Goal: Task Accomplishment & Management: Manage account settings

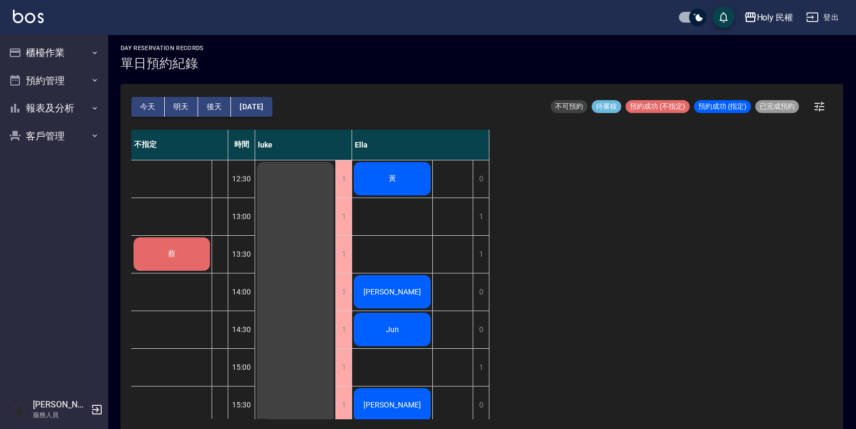
click at [411, 187] on div "黃" at bounding box center [392, 178] width 80 height 37
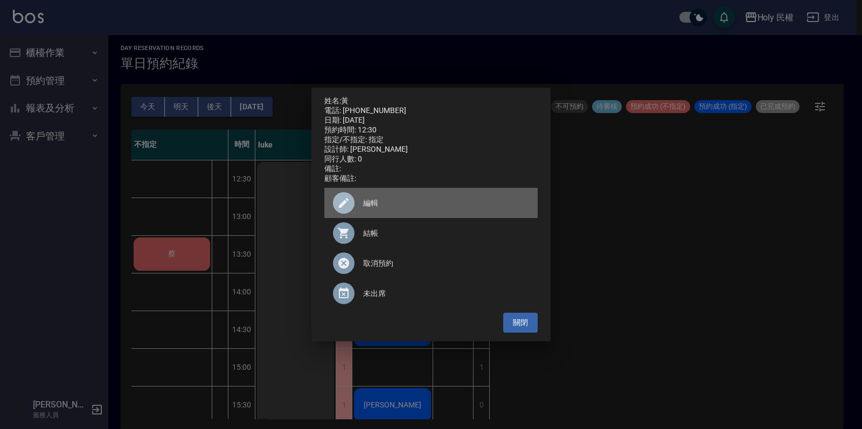
click at [400, 209] on span "編輯" at bounding box center [446, 203] width 166 height 11
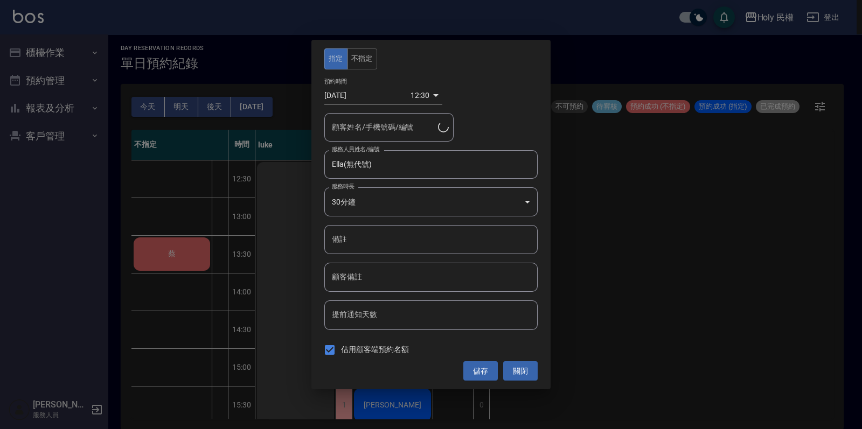
type input "黃/0988156324/"
click at [533, 373] on button "關閉" at bounding box center [520, 371] width 34 height 20
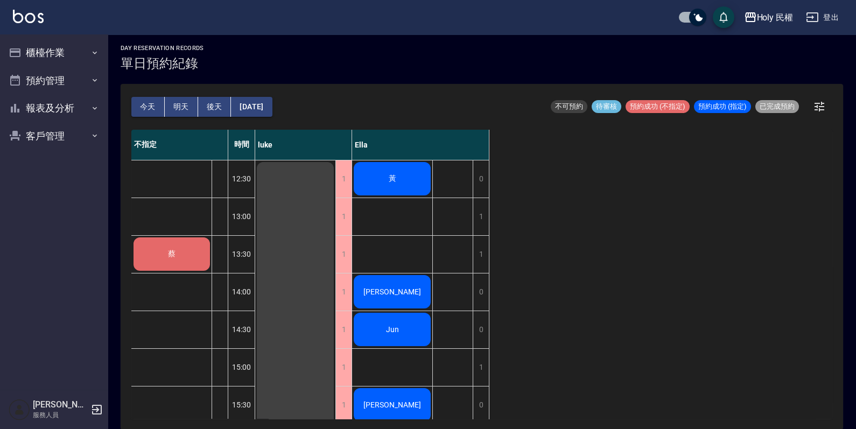
click at [382, 181] on div "黃" at bounding box center [392, 178] width 80 height 37
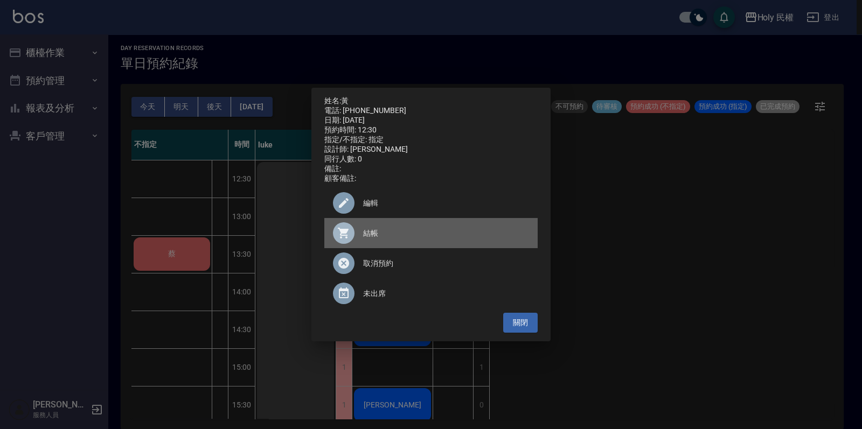
click at [389, 239] on span "結帳" at bounding box center [446, 233] width 166 height 11
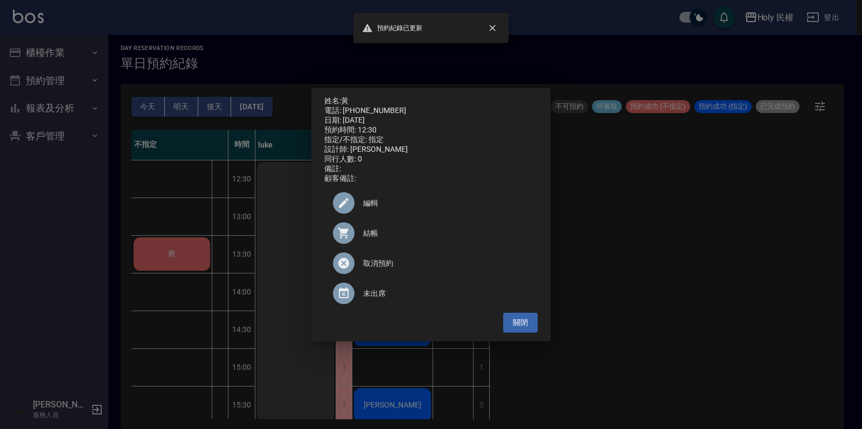
click at [524, 339] on div "姓名: 黃 電話: 0988156324 日期: 2025/10/07 預約時間: 12:30 指定/不指定: 指定 設計師: Ella 同行人數: 0 備註…" at bounding box center [430, 215] width 239 height 254
click at [522, 331] on button "關閉" at bounding box center [520, 323] width 34 height 20
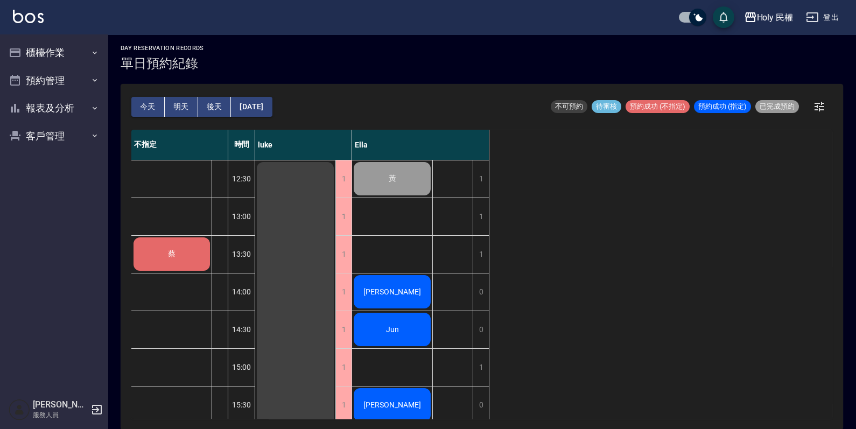
click at [144, 253] on div "蔡" at bounding box center [172, 254] width 80 height 37
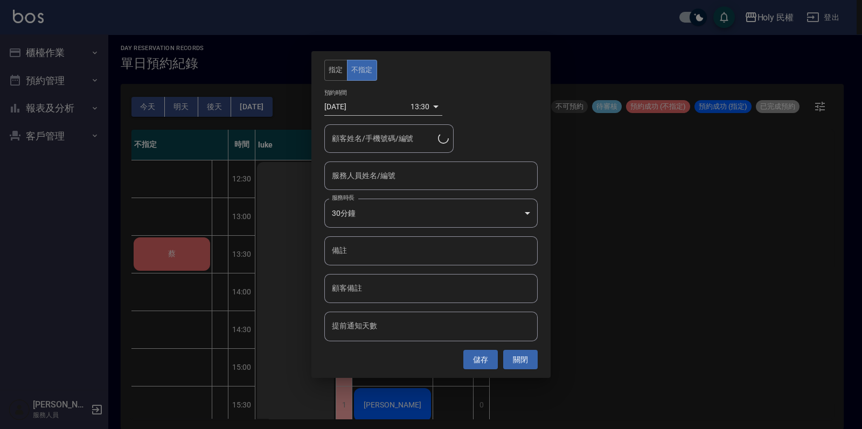
type input "蔡/0968191627/"
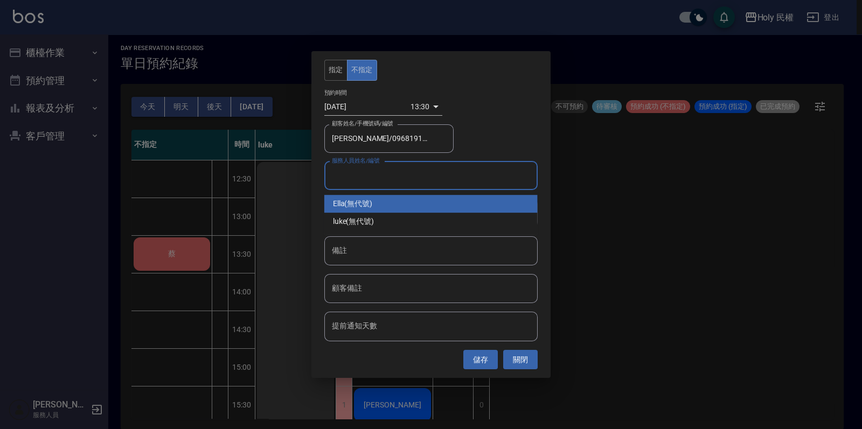
click at [389, 171] on input "服務人員姓名/編號" at bounding box center [431, 175] width 204 height 19
click at [398, 202] on div "Ella (無代號)" at bounding box center [430, 204] width 213 height 18
type input "Ella(無代號)"
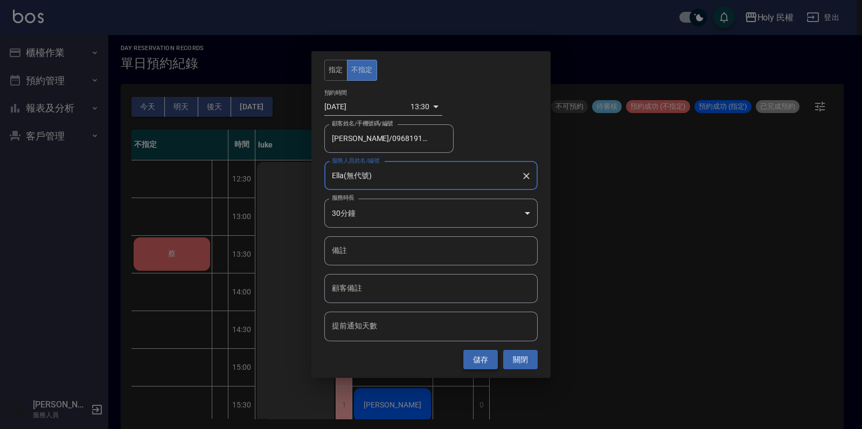
click at [482, 358] on button "儲存" at bounding box center [480, 360] width 34 height 20
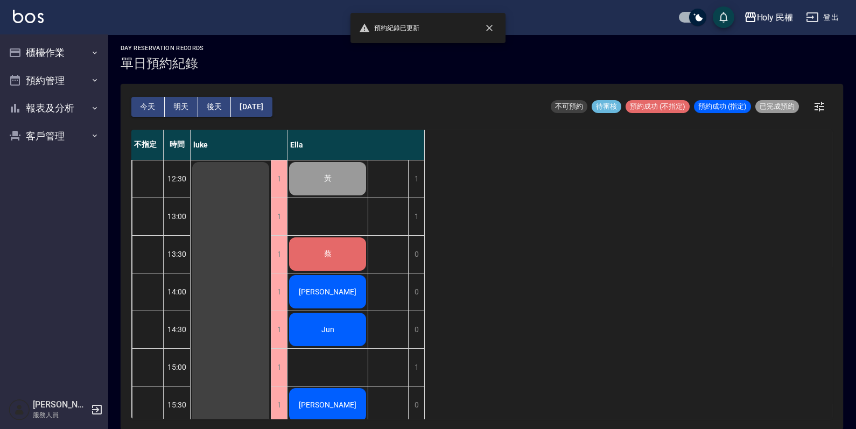
click at [310, 246] on div "蔡" at bounding box center [328, 254] width 80 height 37
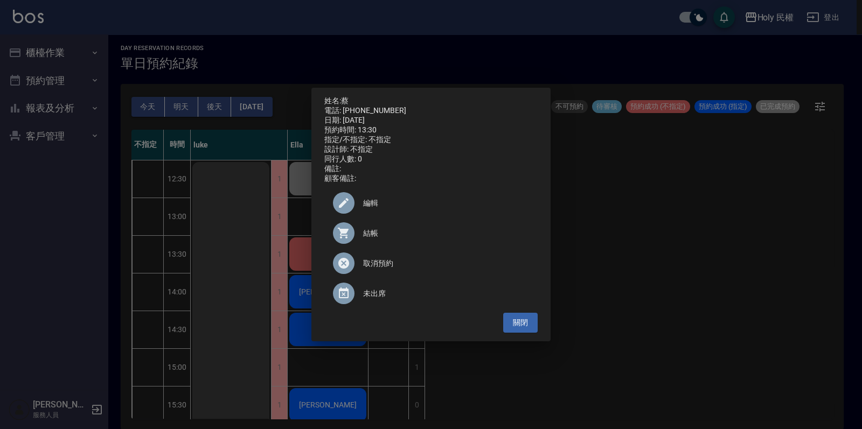
click at [356, 234] on div at bounding box center [348, 233] width 30 height 22
click at [532, 322] on button "關閉" at bounding box center [520, 323] width 34 height 20
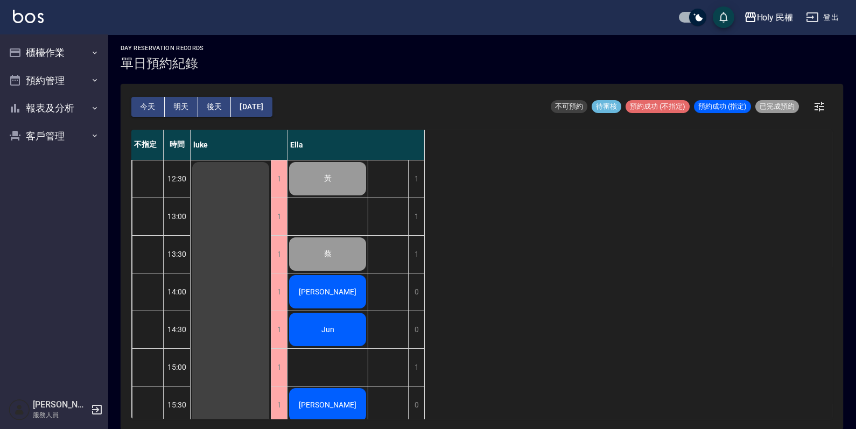
click at [328, 296] on span "[PERSON_NAME]" at bounding box center [328, 292] width 62 height 9
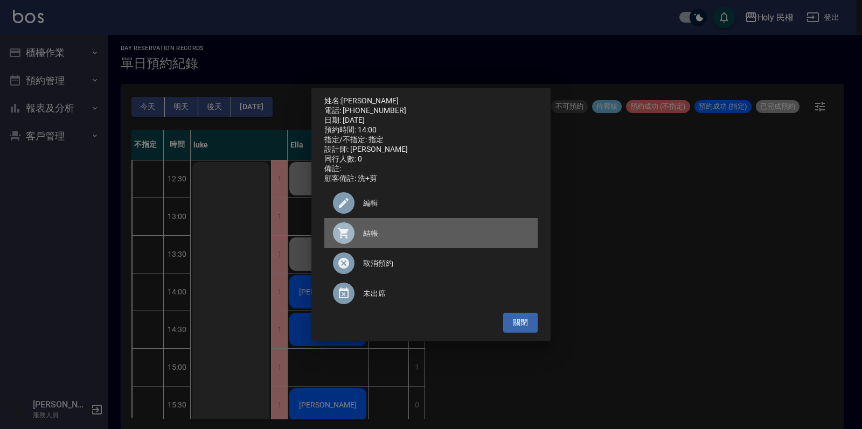
click at [362, 244] on div at bounding box center [348, 233] width 30 height 22
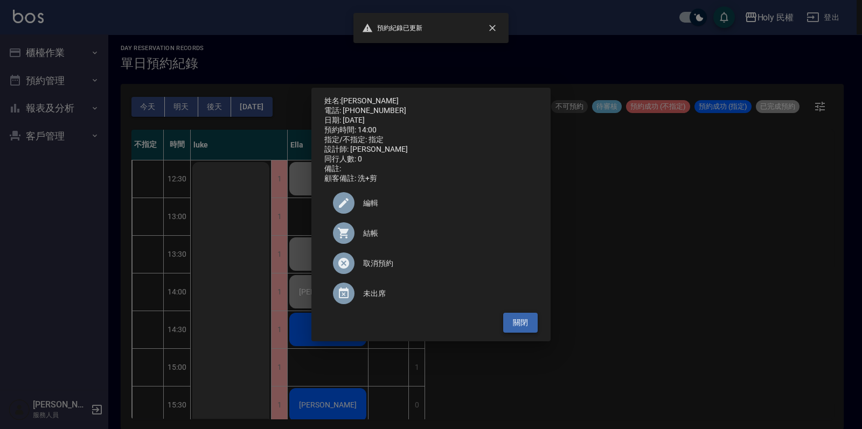
click at [515, 333] on button "關閉" at bounding box center [520, 323] width 34 height 20
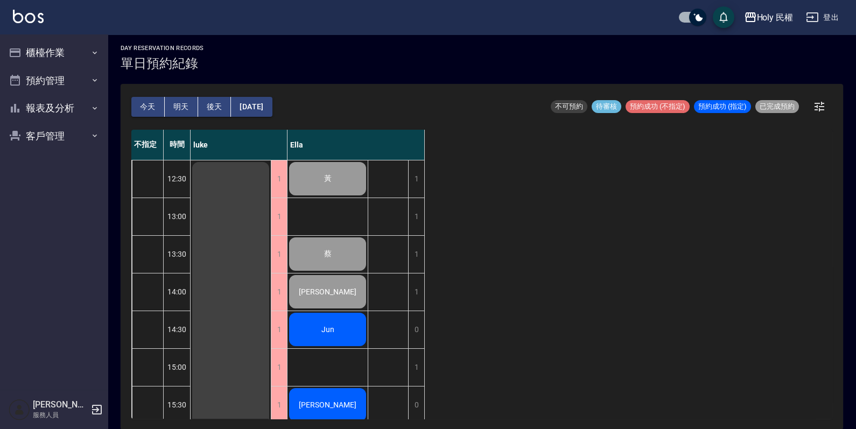
click at [338, 334] on div "Jun" at bounding box center [328, 329] width 80 height 37
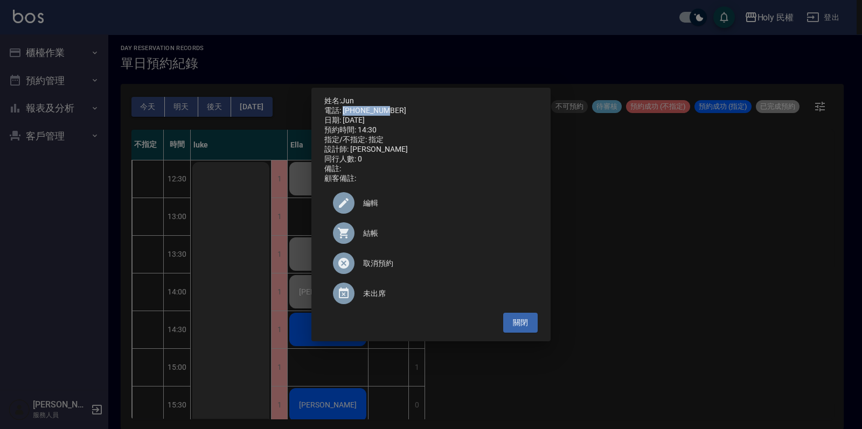
drag, startPoint x: 343, startPoint y: 106, endPoint x: 389, endPoint y: 106, distance: 46.3
click at [389, 106] on div "電話: 0987680175" at bounding box center [430, 111] width 213 height 10
copy div "0987680175"
click at [532, 338] on div "姓名: Jun 電話: 0987680175 日期: 2025/10/07 預約時間: 14:30 指定/不指定: 指定 設計師: Ella 同行人數: 0 …" at bounding box center [430, 215] width 239 height 254
click at [532, 331] on button "關閉" at bounding box center [520, 323] width 34 height 20
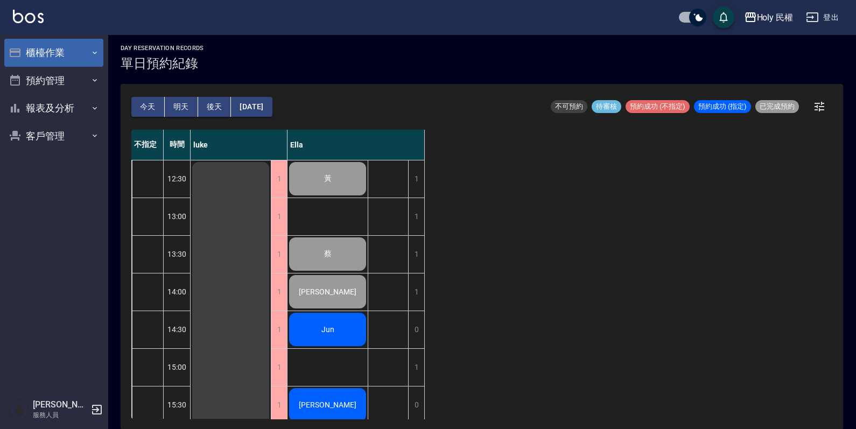
click at [46, 42] on button "櫃檯作業" at bounding box center [53, 53] width 99 height 28
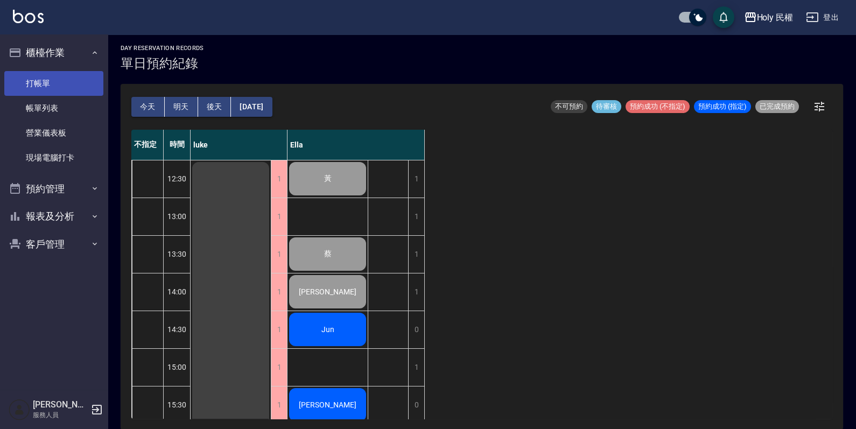
click at [55, 80] on link "打帳單" at bounding box center [53, 83] width 99 height 25
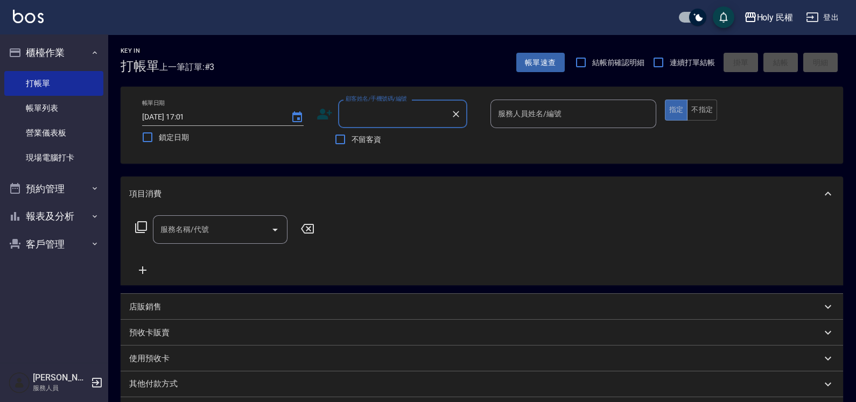
click at [403, 116] on input "顧客姓名/手機號碼/編號" at bounding box center [394, 113] width 103 height 19
click at [410, 138] on li "Jun/0987680175/" at bounding box center [402, 141] width 129 height 18
type input "Jun/0987680175/"
type input "Ella(無代號)"
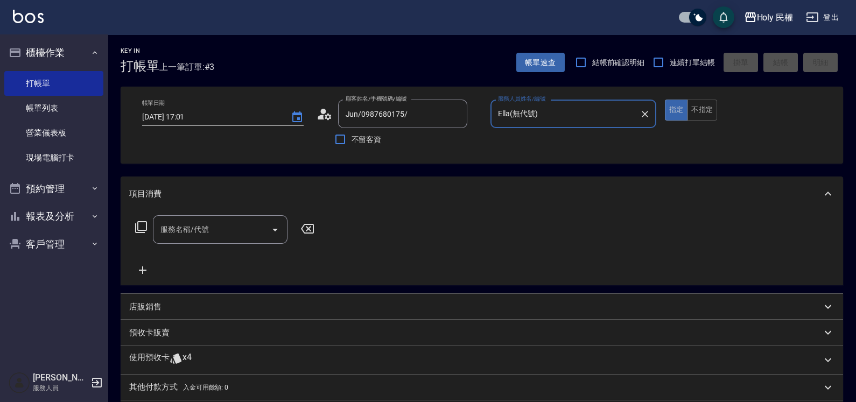
scroll to position [67, 0]
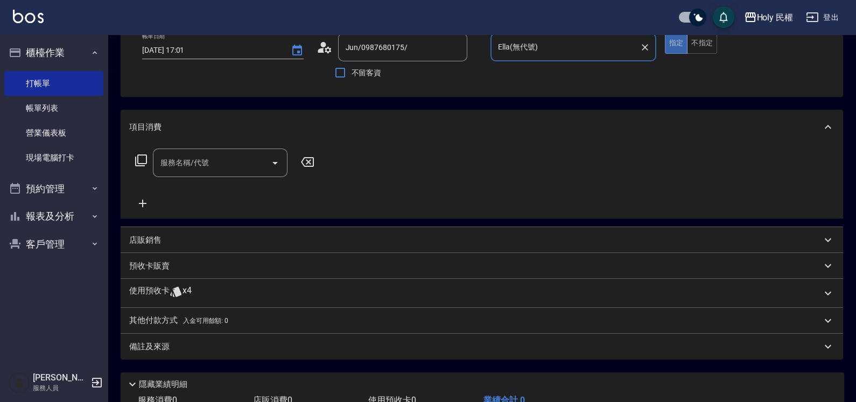
click at [278, 293] on div "使用預收卡 x4" at bounding box center [475, 293] width 692 height 16
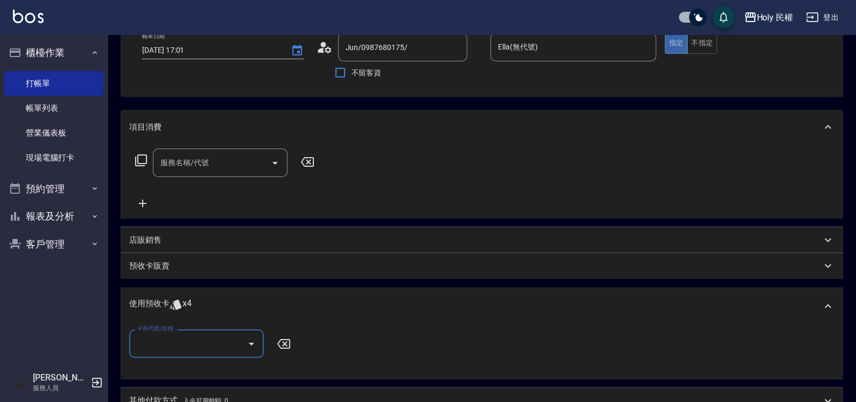
scroll to position [0, 0]
click at [233, 326] on div "卡券代號/名稱 卡券代號/名稱" at bounding box center [482, 352] width 723 height 54
click at [232, 337] on input "卡券代號/名稱" at bounding box center [188, 343] width 109 height 19
click at [228, 365] on div "VIP洗剪髮卡6次送(頭皮水) 剩餘4張" at bounding box center [196, 371] width 135 height 18
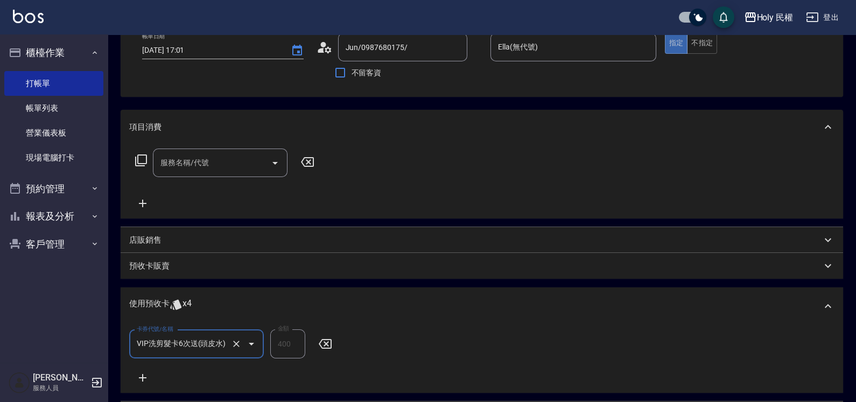
type input "VIP洗剪髮卡6次送(頭皮水)"
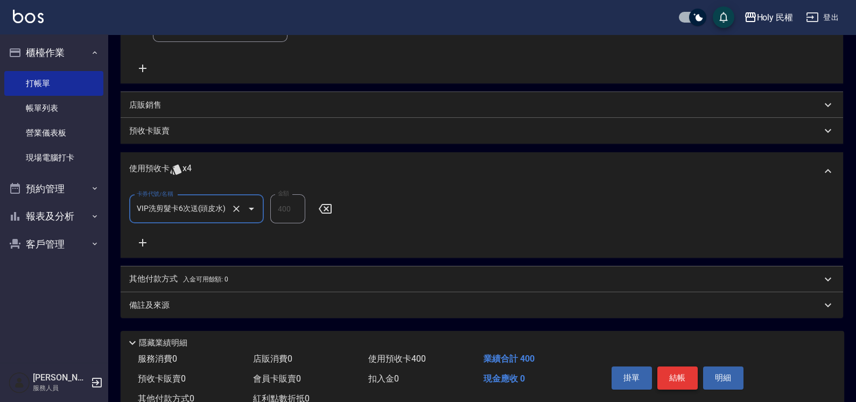
click at [674, 373] on button "結帳" at bounding box center [677, 378] width 40 height 23
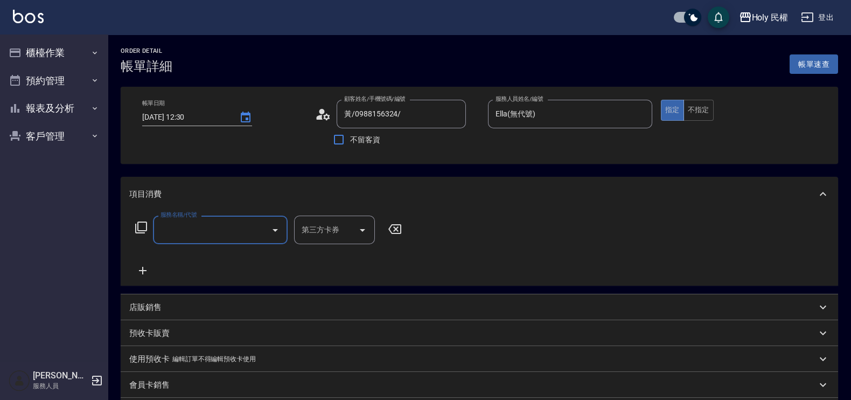
click at [209, 237] on input "服務名稱/代號" at bounding box center [212, 229] width 109 height 19
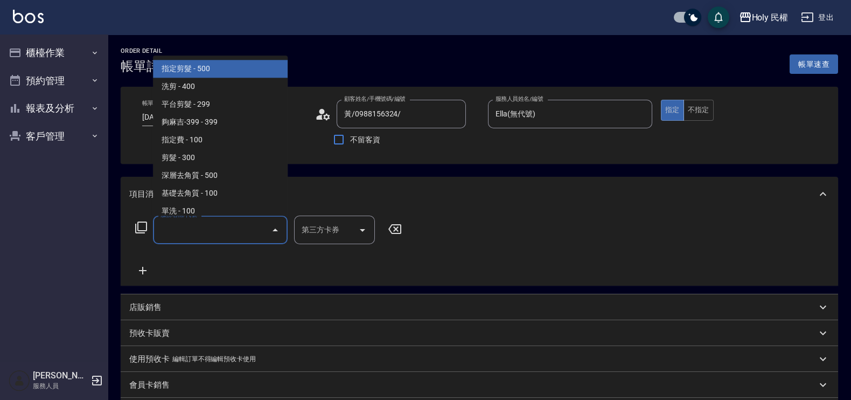
click at [194, 71] on span "指定剪髮 - 500" at bounding box center [220, 69] width 135 height 18
type input "指定剪髮(1)"
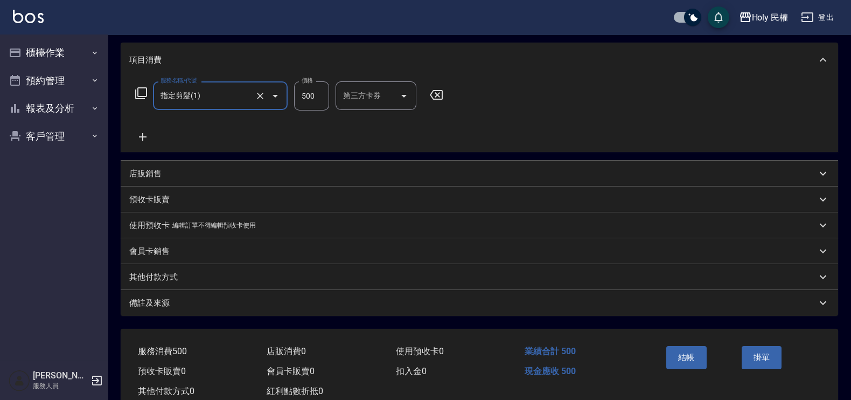
scroll to position [165, 0]
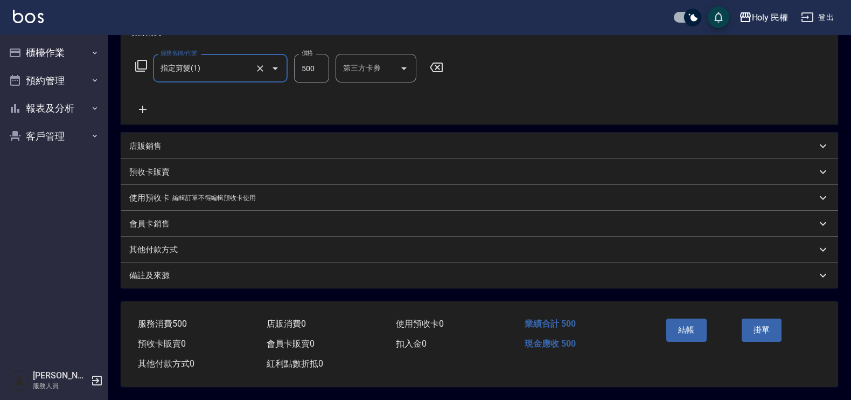
click at [384, 275] on div "備註及來源" at bounding box center [472, 275] width 687 height 11
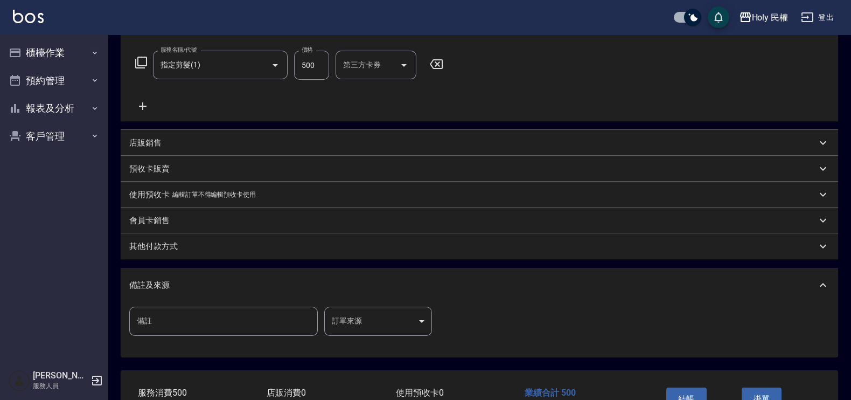
click at [389, 320] on body "Holy 民權 登出 櫃檯作業 打帳單 帳單列表 營業儀表板 現場電腦打卡 預約管理 預約管理 單日預約紀錄 單週預約紀錄 報表及分析 報表目錄 店家日報表 …" at bounding box center [425, 151] width 851 height 633
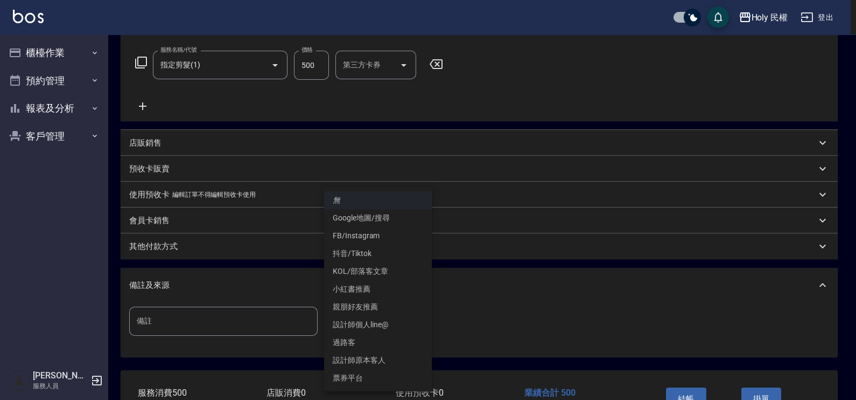
click at [390, 356] on li "設計師原本客人" at bounding box center [378, 360] width 108 height 18
type input "設計師原本客人"
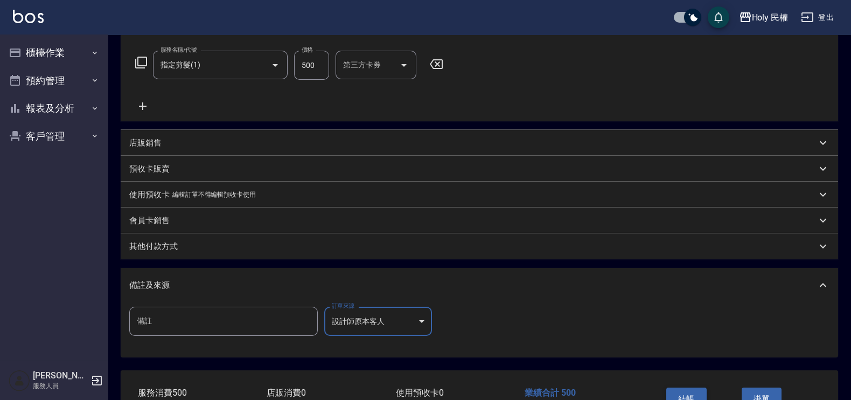
click at [700, 391] on button "結帳" at bounding box center [686, 398] width 40 height 23
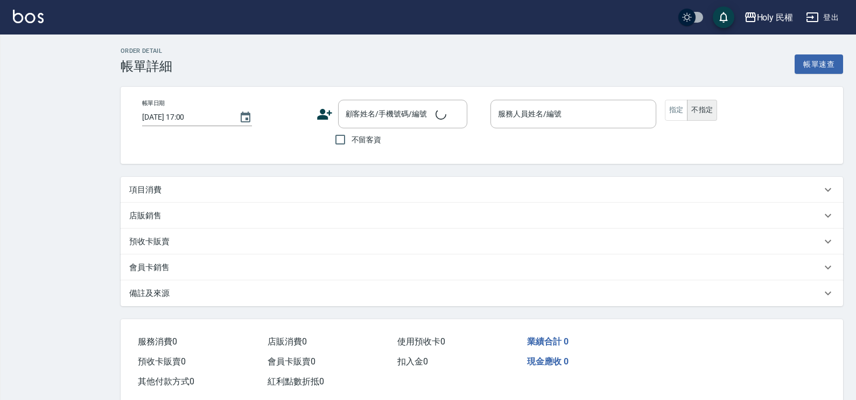
checkbox input "true"
click at [240, 191] on div "項目消費" at bounding box center [475, 189] width 692 height 11
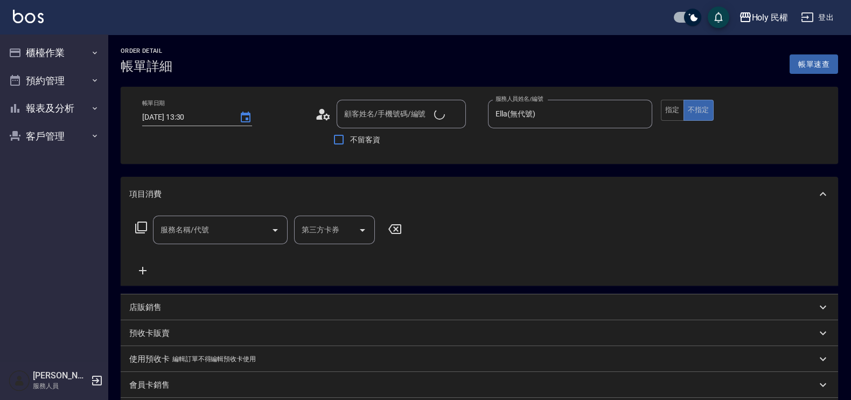
type input "[DATE] 13:30"
type input "Ella(無代號)"
type input "[PERSON_NAME]/0968191627/"
click at [201, 220] on div "服務名稱/代號 服務名稱/代號" at bounding box center [220, 229] width 135 height 29
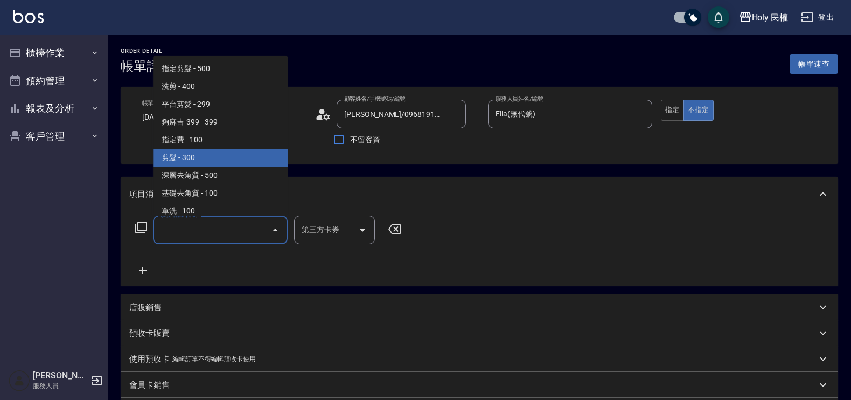
click at [183, 153] on span "剪髮 - 300" at bounding box center [220, 158] width 135 height 18
type input "剪髮(C02)"
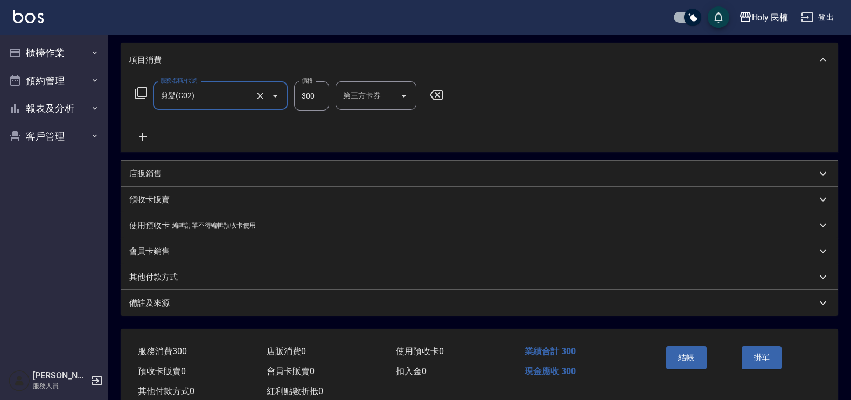
scroll to position [165, 0]
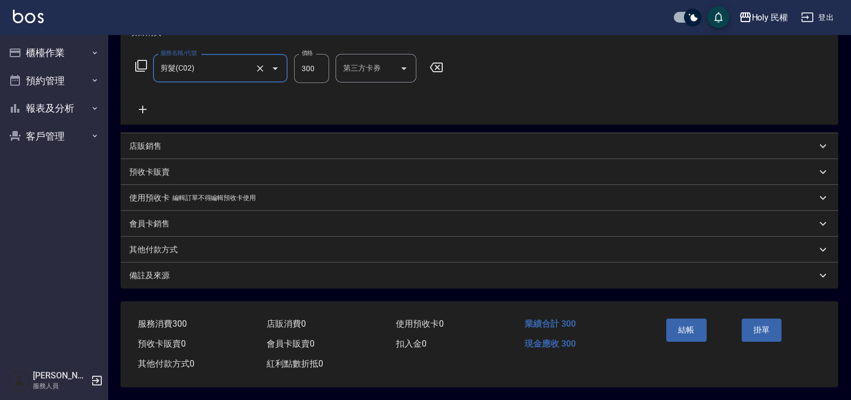
click at [670, 278] on div "備註及來源" at bounding box center [479, 275] width 717 height 26
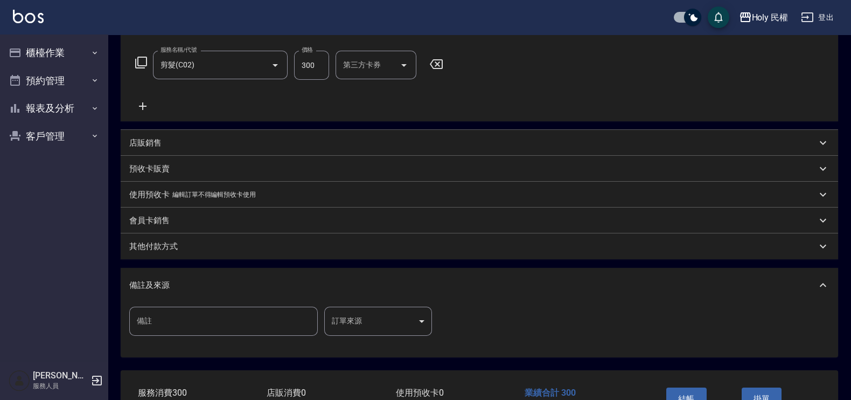
click at [370, 302] on div "備註 備註 訂單來源 ​ 訂單來源" at bounding box center [479, 329] width 717 height 55
click at [359, 302] on div "備註及來源 備註 備註 訂單來源 ​ 訂單來源" at bounding box center [479, 312] width 717 height 89
click at [363, 312] on body "Holy 民權 登出 櫃檯作業 打帳單 帳單列表 營業儀表板 現場電腦打卡 預約管理 預約管理 單日預約紀錄 單週預約紀錄 報表及分析 報表目錄 店家日報表 …" at bounding box center [425, 151] width 851 height 633
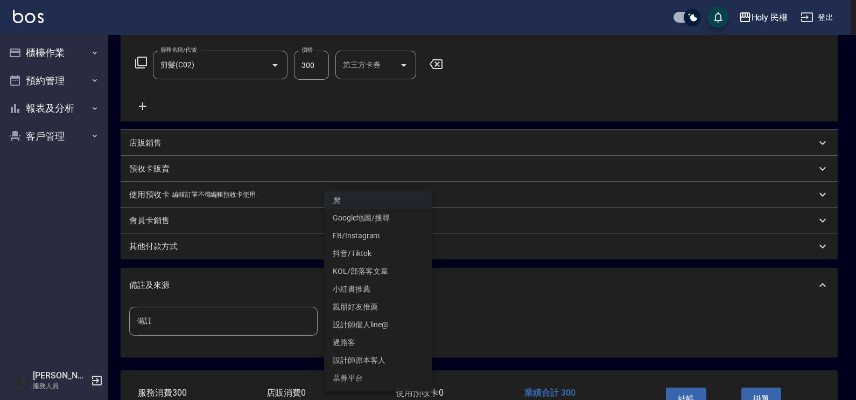
click at [368, 217] on li "Google地圖/搜尋" at bounding box center [378, 218] width 108 height 18
type input "Google地圖/搜尋"
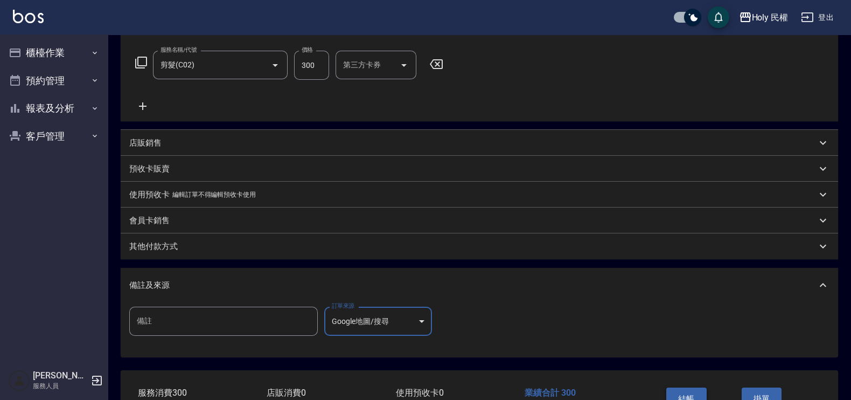
click at [692, 393] on button "結帳" at bounding box center [686, 398] width 40 height 23
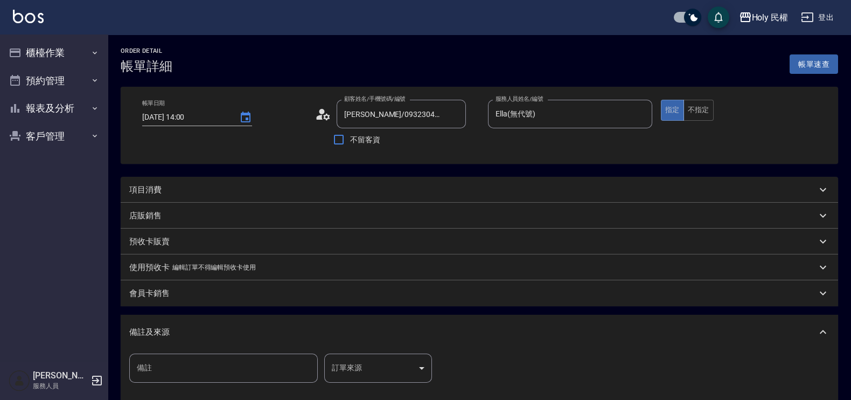
click at [315, 182] on div "項目消費" at bounding box center [479, 190] width 717 height 26
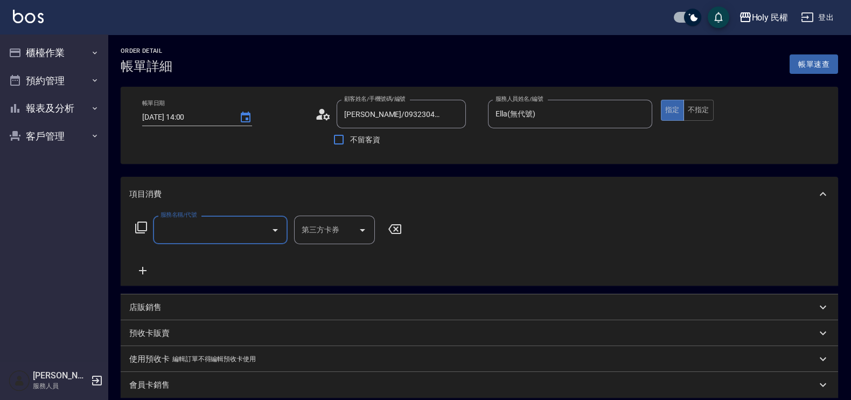
click at [226, 221] on input "服務名稱/代號" at bounding box center [212, 229] width 109 height 19
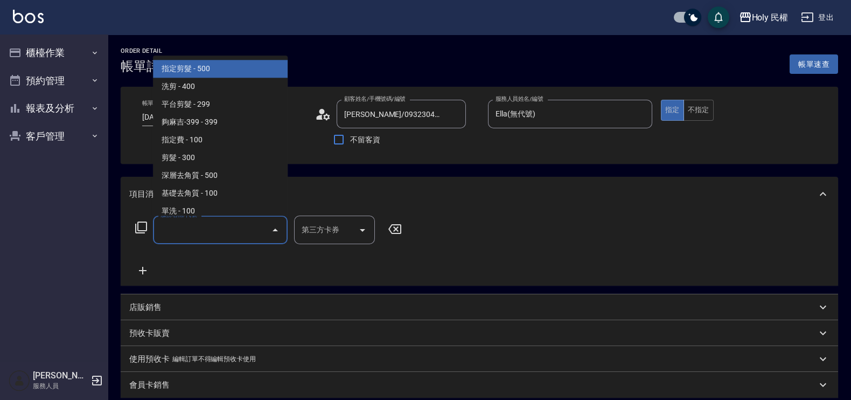
click at [226, 72] on span "指定剪髮 - 500" at bounding box center [220, 69] width 135 height 18
type input "指定剪髮(1)"
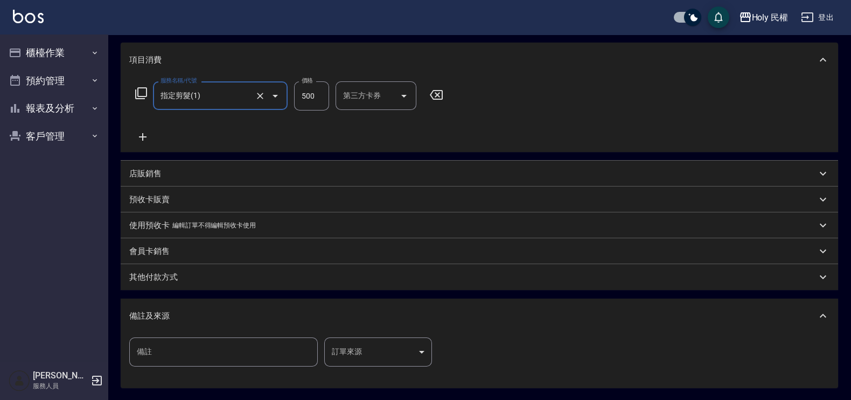
scroll to position [237, 0]
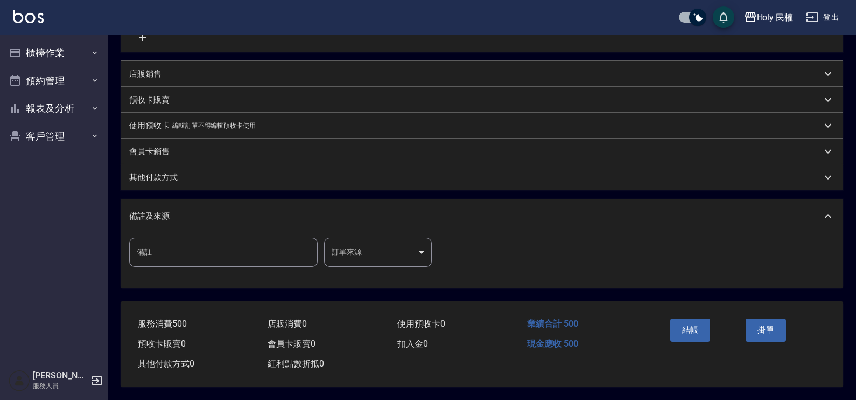
click at [404, 241] on body "Holy 民權 登出 櫃檯作業 打帳單 帳單列表 營業儀表板 現場電腦打卡 預約管理 預約管理 單日預約紀錄 單週預約紀錄 報表及分析 報表目錄 店家日報表 …" at bounding box center [428, 82] width 856 height 633
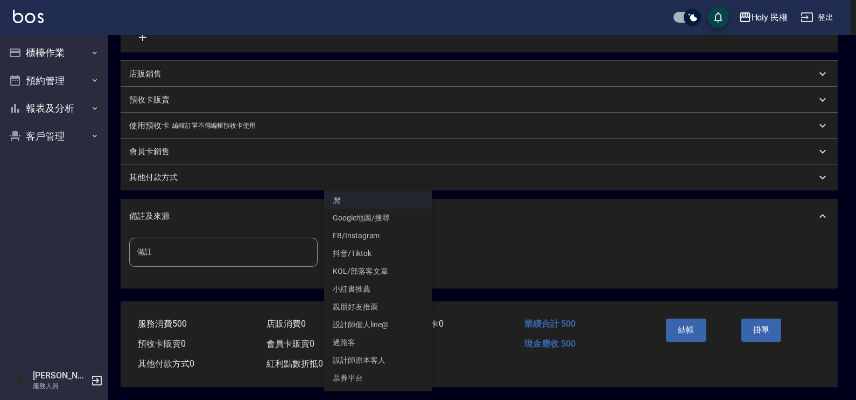
click at [390, 354] on li "設計師原本客人" at bounding box center [378, 360] width 108 height 18
type input "設計師原本客人"
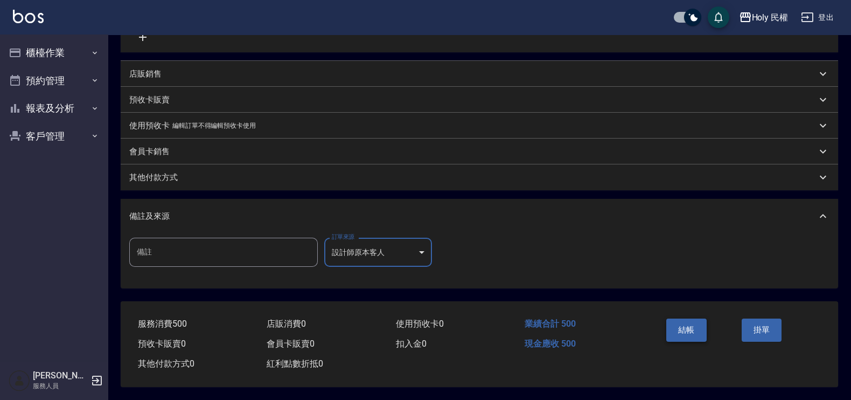
click at [695, 320] on button "結帳" at bounding box center [686, 329] width 40 height 23
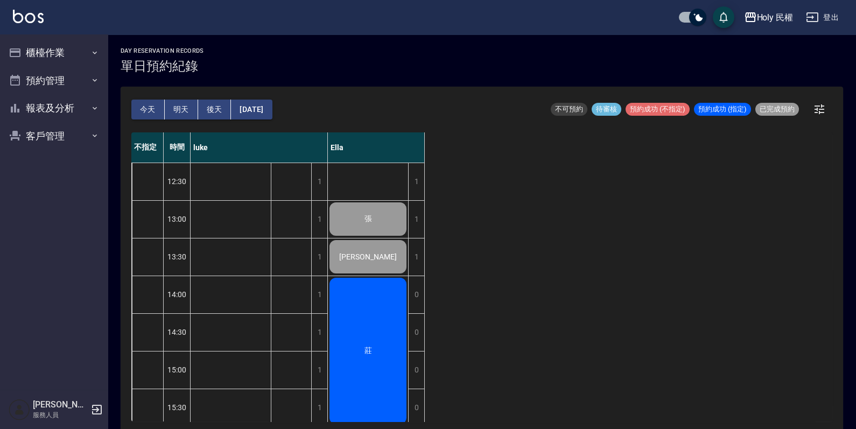
click at [141, 111] on button "今天" at bounding box center [147, 110] width 33 height 20
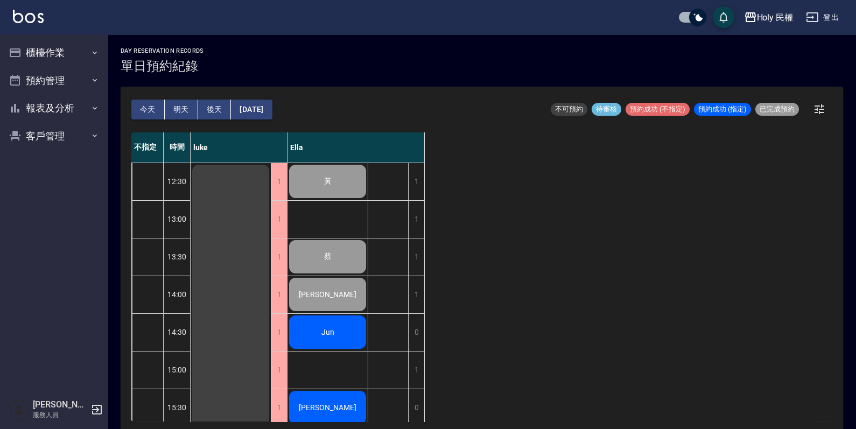
scroll to position [134, 0]
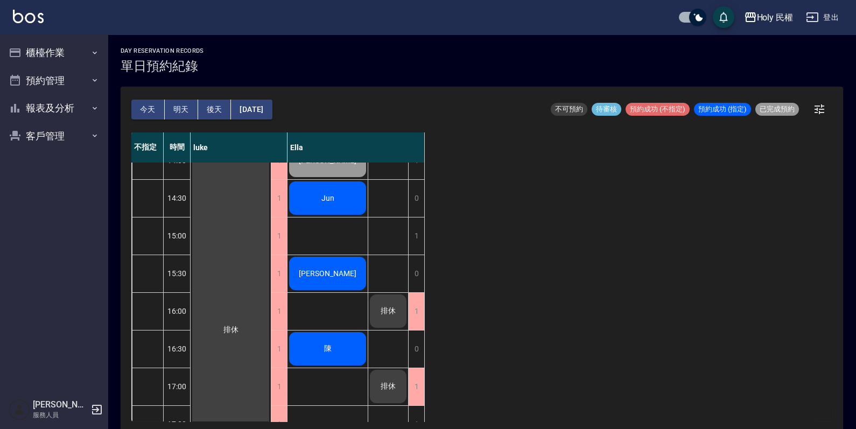
click at [328, 265] on div "[PERSON_NAME]" at bounding box center [328, 273] width 80 height 37
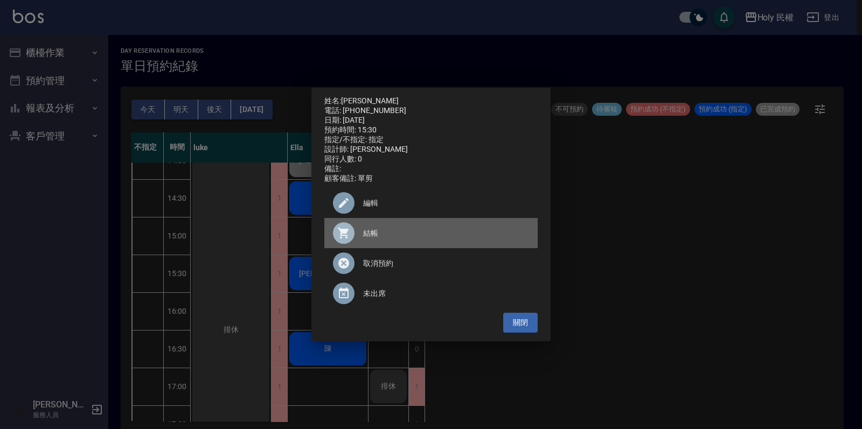
click at [341, 229] on div at bounding box center [344, 233] width 22 height 22
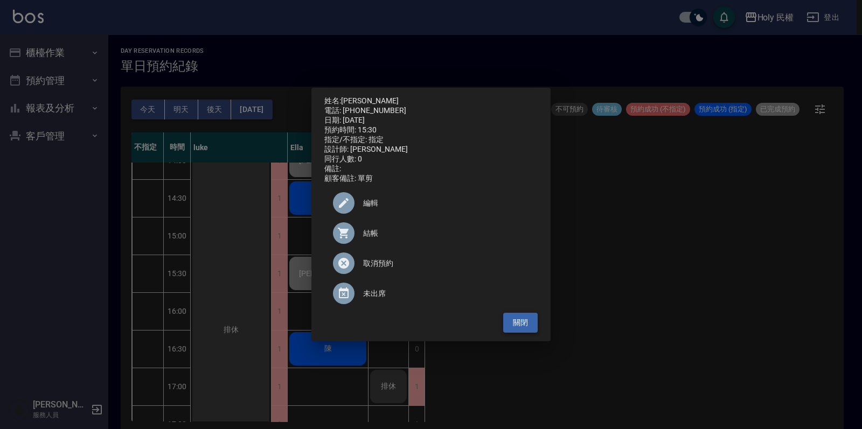
click at [520, 322] on button "關閉" at bounding box center [520, 323] width 34 height 20
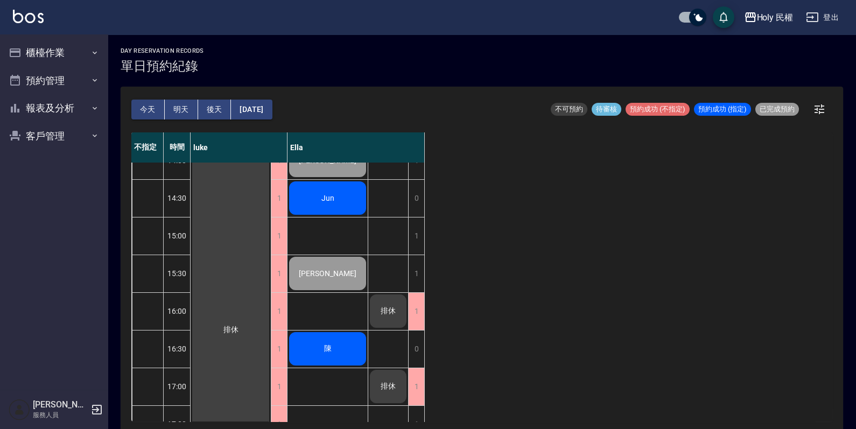
click at [329, 352] on span "陳" at bounding box center [328, 349] width 12 height 10
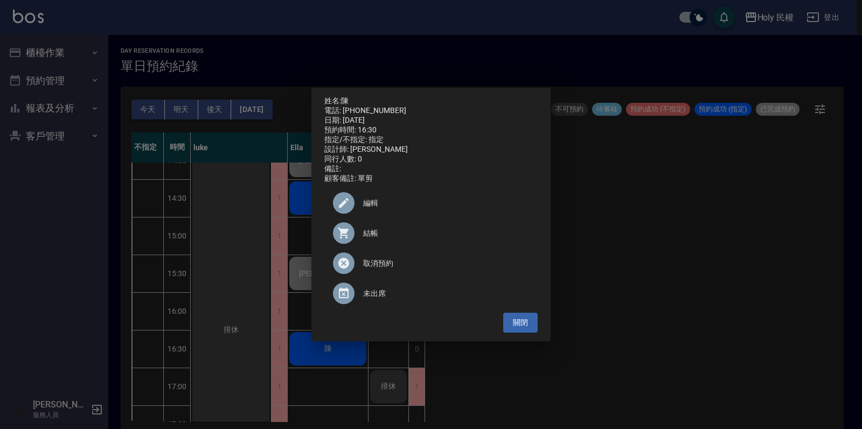
click at [343, 239] on icon at bounding box center [343, 233] width 11 height 11
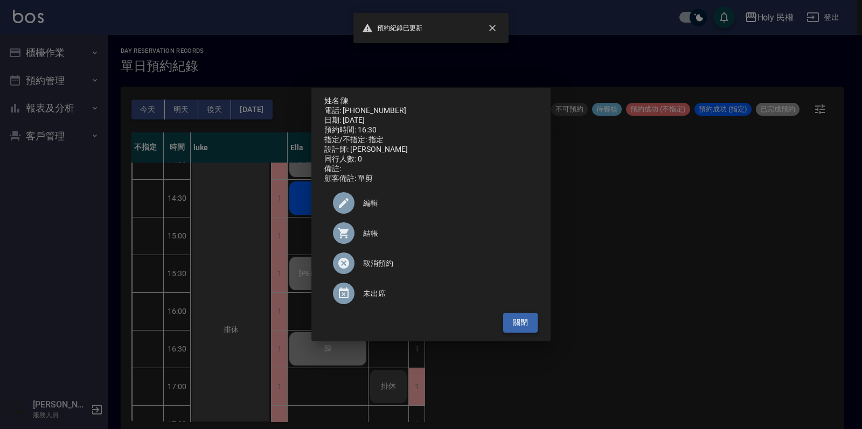
click at [522, 330] on button "關閉" at bounding box center [520, 323] width 34 height 20
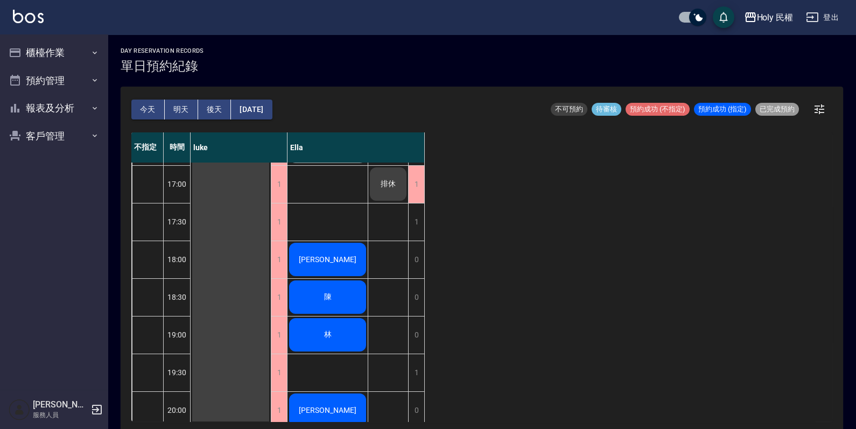
scroll to position [354, 0]
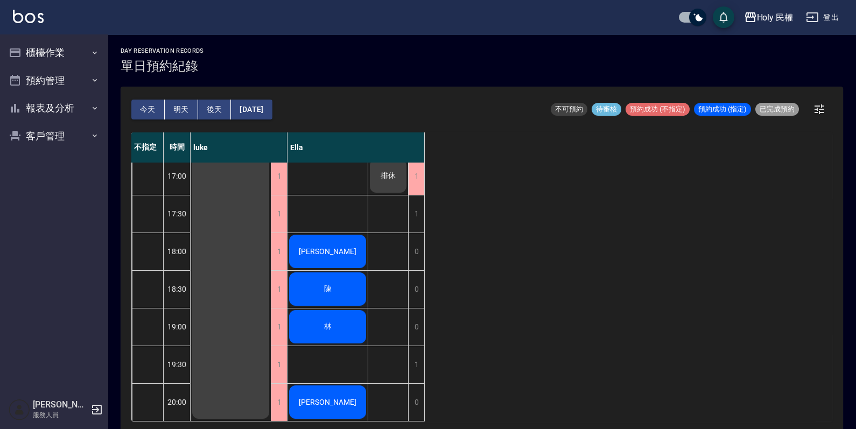
click at [321, 234] on div "詹" at bounding box center [328, 251] width 80 height 37
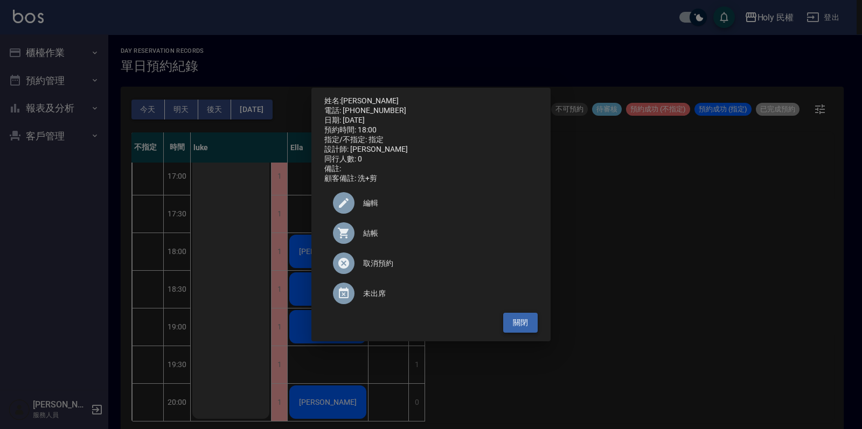
click at [534, 325] on button "關閉" at bounding box center [520, 323] width 34 height 20
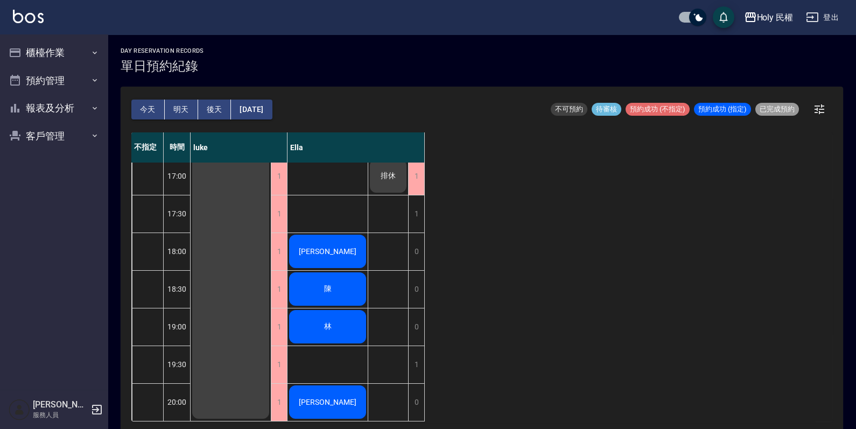
scroll to position [287, 0]
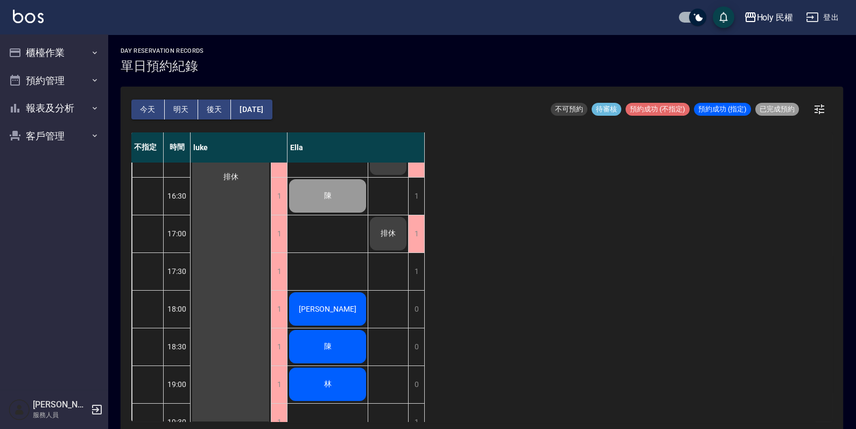
click at [428, 228] on div "不指定 時間 luke Ella 12:30 13:00 13:30 14:00 14:30 15:00 15:30 16:00 16:30 17:00 17…" at bounding box center [481, 276] width 701 height 289
click at [412, 227] on div "1" at bounding box center [416, 233] width 16 height 37
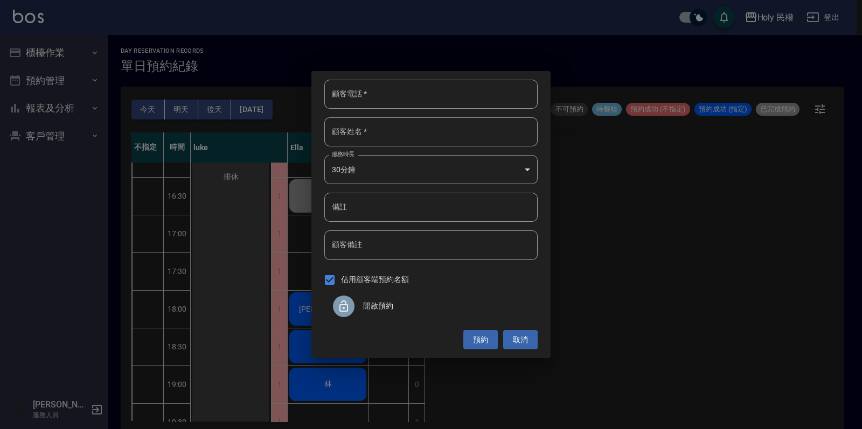
click at [460, 309] on span "開啟預約" at bounding box center [446, 305] width 166 height 11
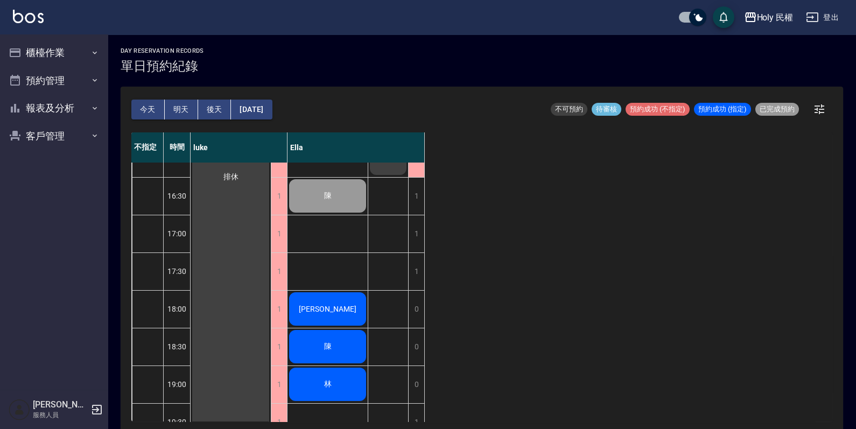
click at [183, 115] on button "明天" at bounding box center [181, 110] width 33 height 20
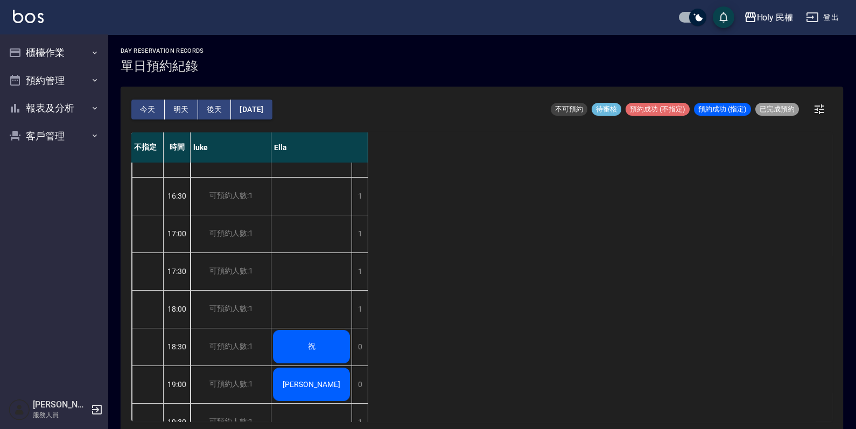
scroll to position [354, 0]
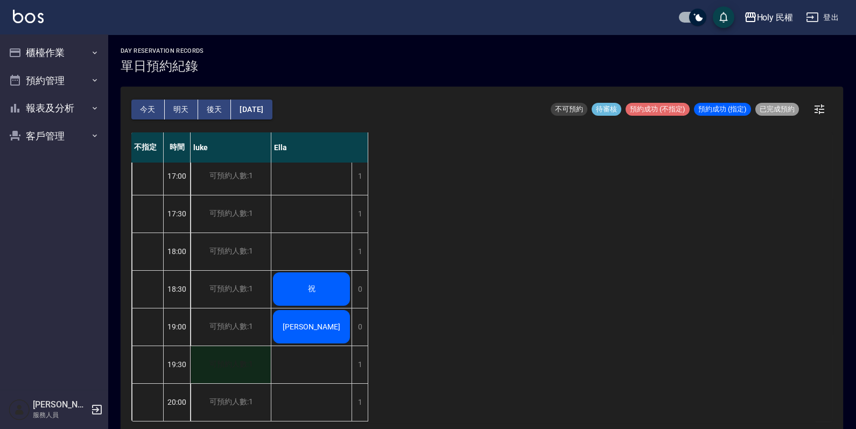
click at [206, 357] on div "可預約人數:1" at bounding box center [231, 364] width 80 height 37
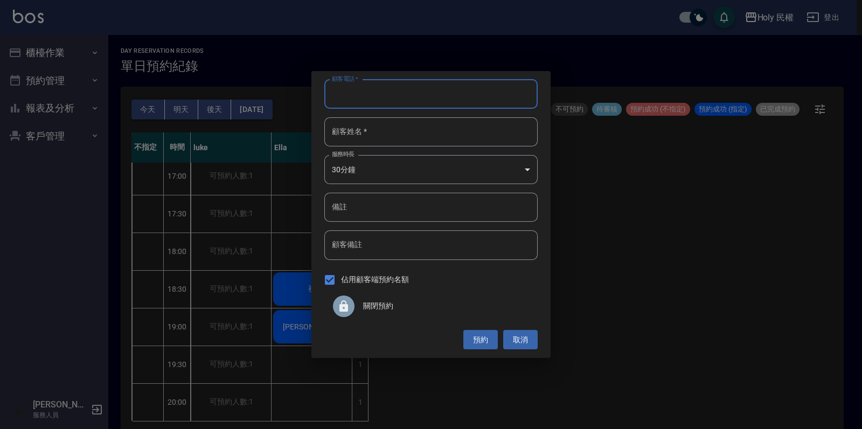
click at [416, 93] on input "顧客電話   *" at bounding box center [430, 94] width 213 height 29
type input "0970371125"
click at [426, 130] on input "顧客姓名   *" at bounding box center [430, 131] width 213 height 29
type input "旭"
type input "許"
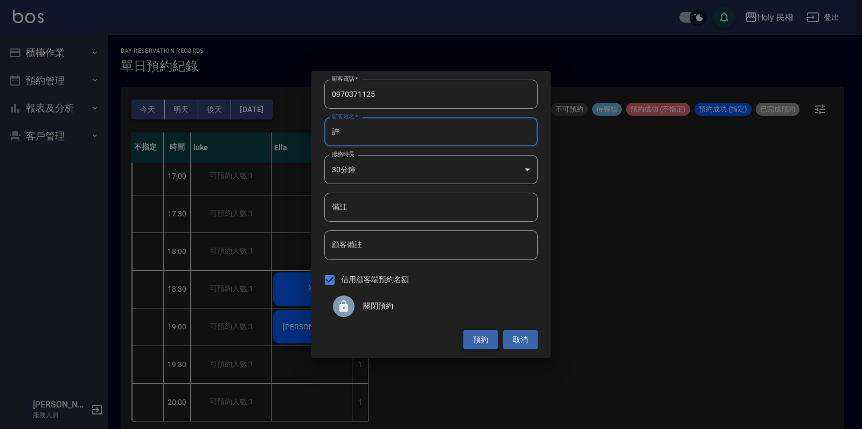
click at [478, 332] on button "預約" at bounding box center [480, 340] width 34 height 20
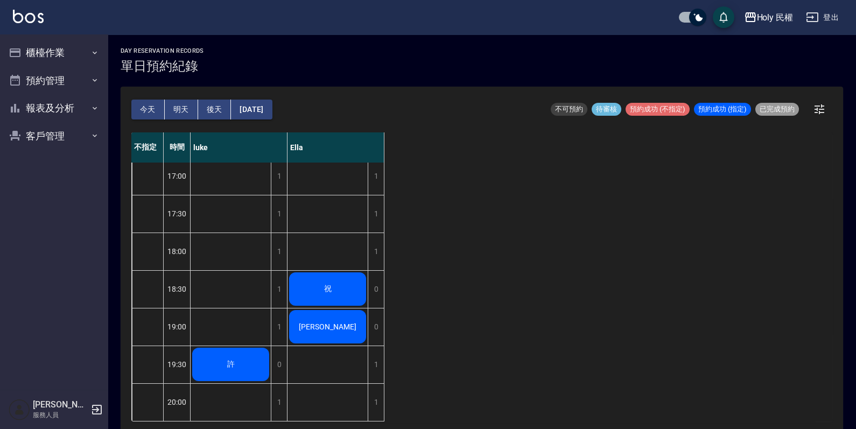
click at [160, 111] on button "今天" at bounding box center [147, 110] width 33 height 20
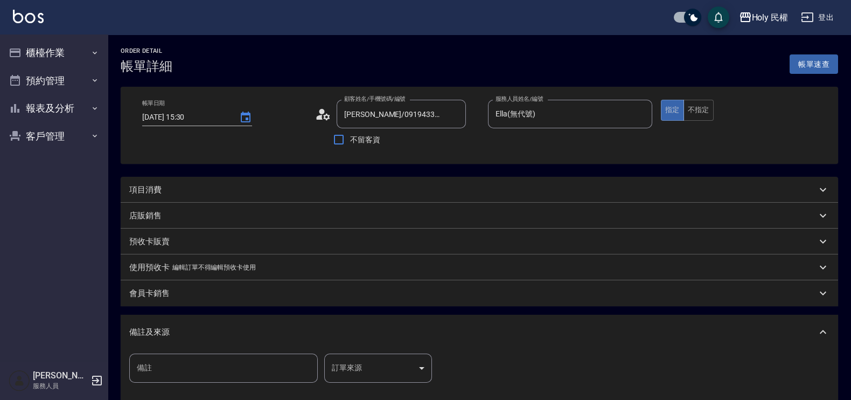
drag, startPoint x: 0, startPoint y: 0, endPoint x: 355, endPoint y: 197, distance: 405.7
click at [355, 197] on div "項目消費" at bounding box center [479, 190] width 717 height 26
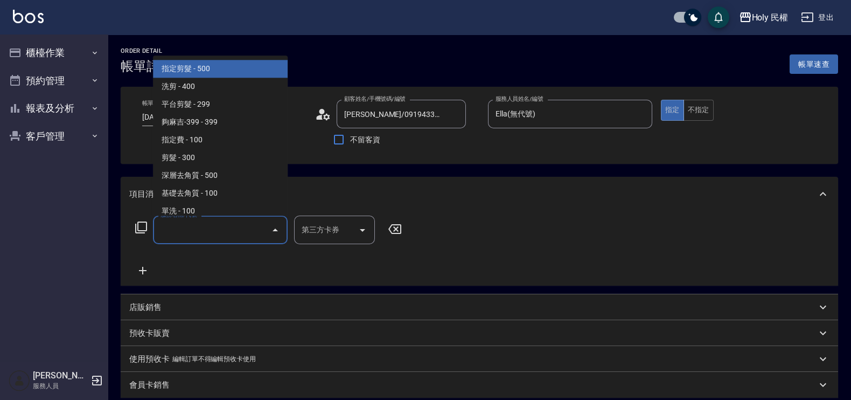
click at [194, 226] on input "服務名稱/代號" at bounding box center [212, 229] width 109 height 19
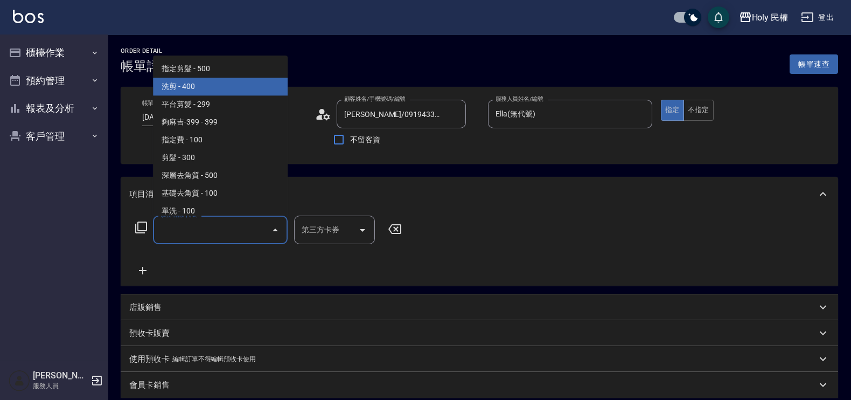
click at [193, 81] on span "洗剪 - 400" at bounding box center [220, 87] width 135 height 18
type input "洗剪(3)"
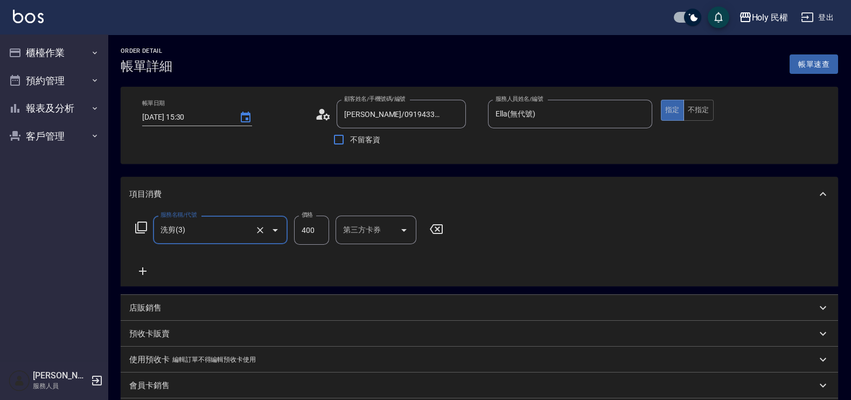
click at [185, 299] on div "店販銷售" at bounding box center [479, 308] width 717 height 26
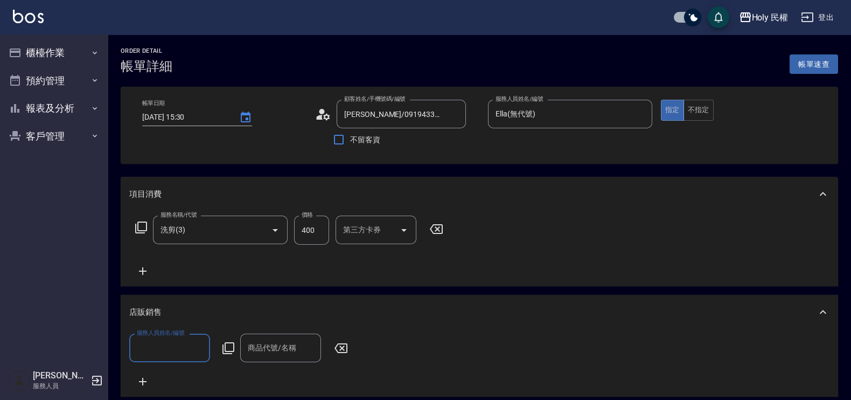
click at [193, 343] on input "服務人員姓名/編號" at bounding box center [169, 347] width 71 height 19
click at [181, 318] on div "Ella (無代號)" at bounding box center [169, 321] width 81 height 18
type input "Ella(無代號)"
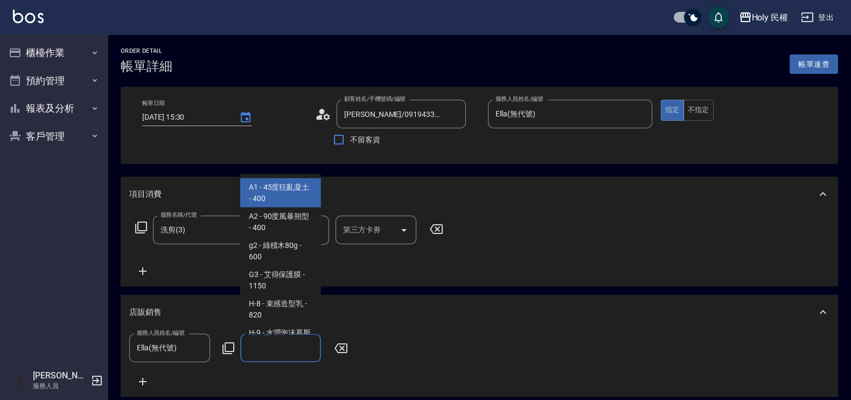
click at [263, 341] on div "商品代號/名稱 商品代號/名稱" at bounding box center [280, 347] width 81 height 29
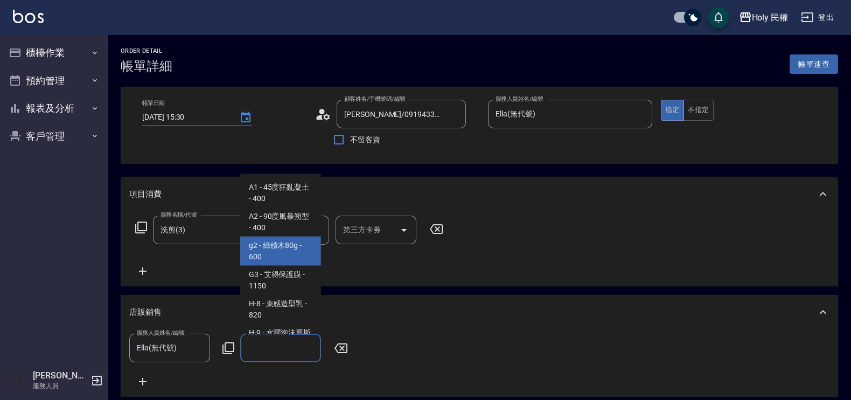
scroll to position [67, 0]
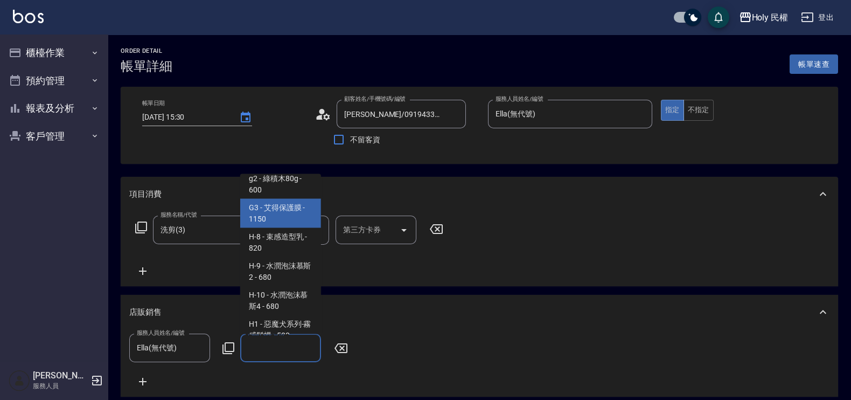
click at [309, 215] on span "G3 - 艾得保護膜 - 1150" at bounding box center [280, 213] width 81 height 29
type input "艾得保護膜"
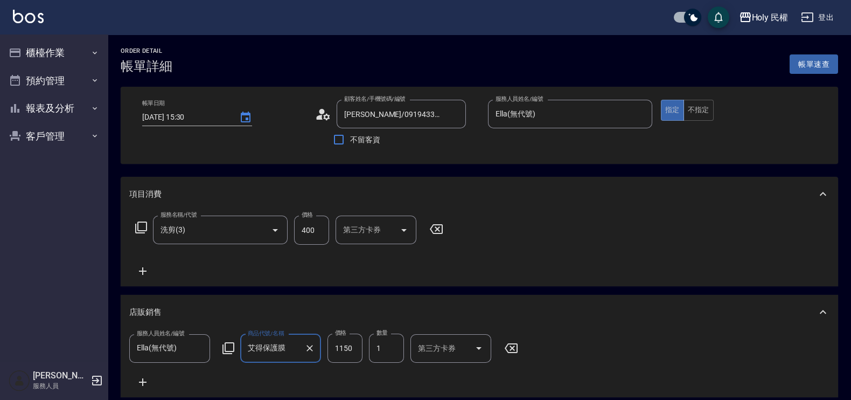
click at [345, 349] on input "1150" at bounding box center [344, 347] width 35 height 29
type input "1100"
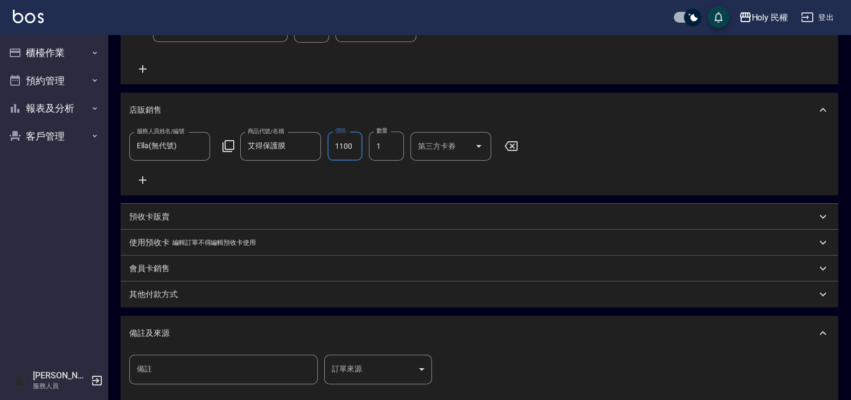
scroll to position [332, 0]
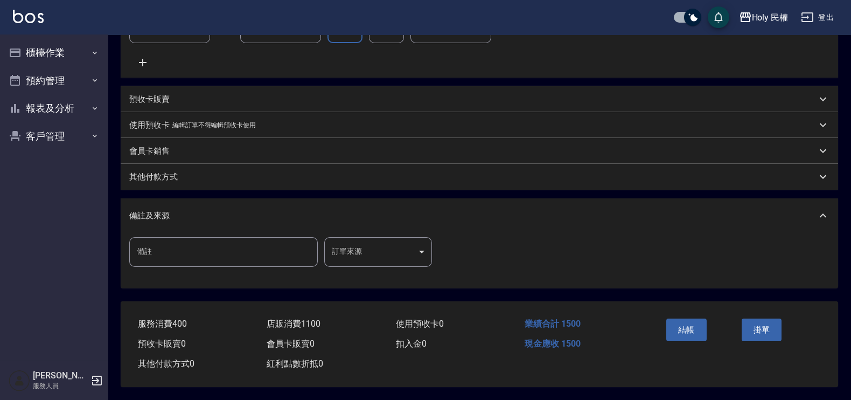
click at [384, 242] on body "Holy 民權 登出 櫃檯作業 打帳單 帳單列表 營業儀表板 現場電腦打卡 預約管理 預約管理 單日預約紀錄 單週預約紀錄 報表及分析 報表目錄 店家日報表 …" at bounding box center [425, 40] width 851 height 719
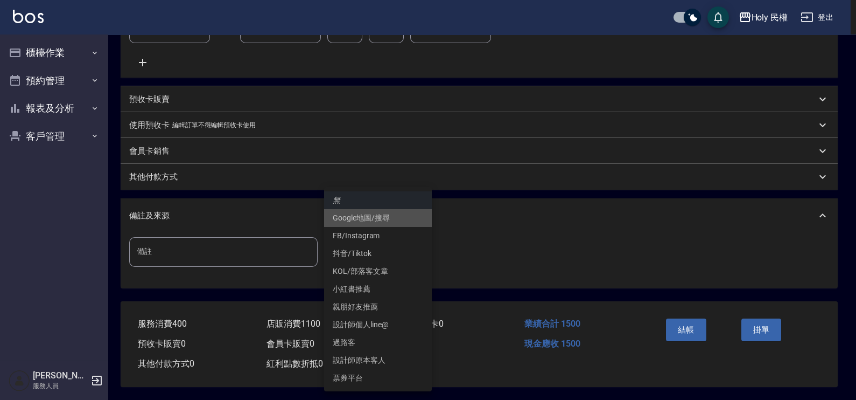
click at [380, 221] on li "Google地圖/搜尋" at bounding box center [378, 218] width 108 height 18
type input "Google地圖/搜尋"
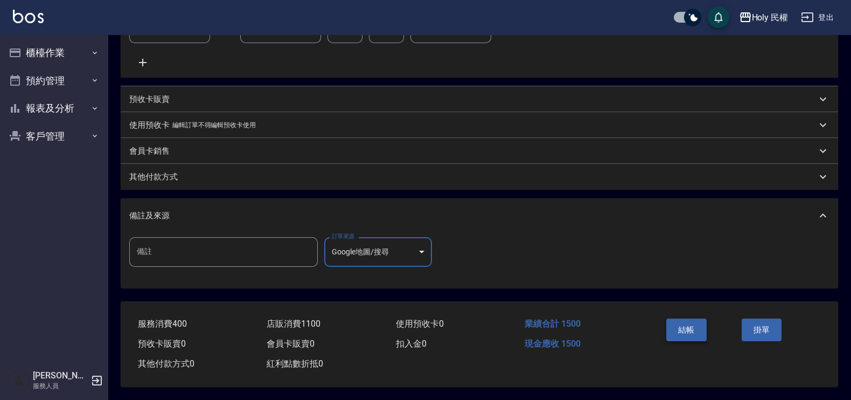
click at [705, 327] on button "結帳" at bounding box center [686, 329] width 40 height 23
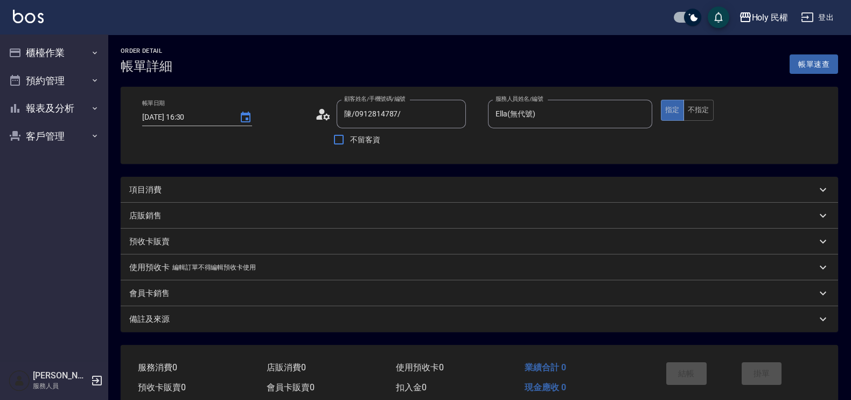
click at [340, 187] on div "項目消費" at bounding box center [472, 189] width 687 height 11
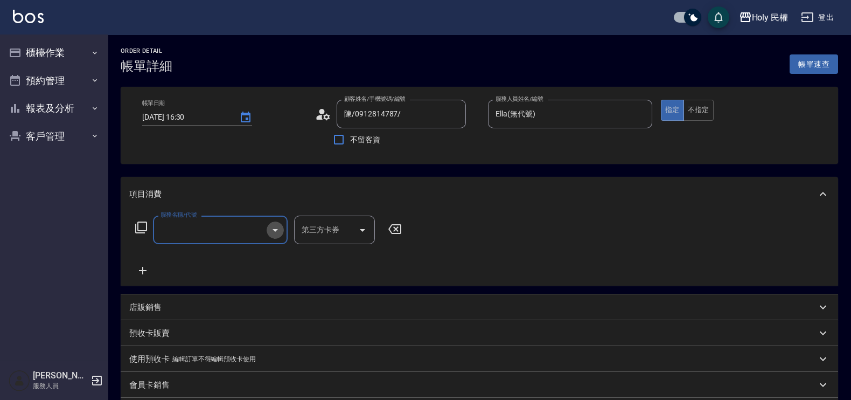
click at [274, 234] on icon "Open" at bounding box center [275, 229] width 13 height 13
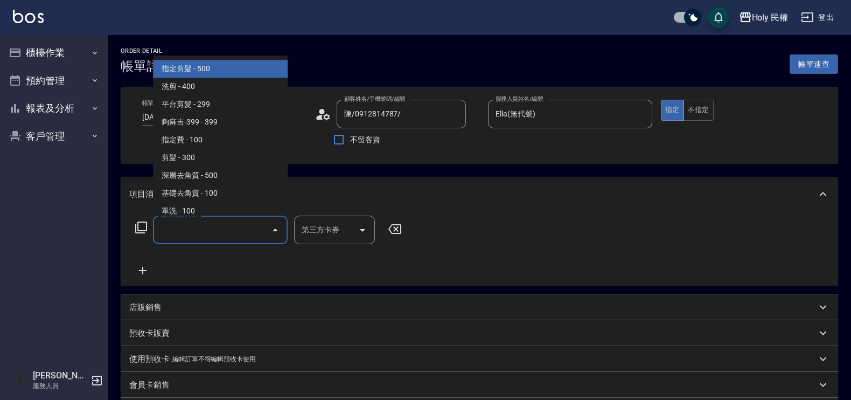
click at [244, 71] on span "指定剪髮 - 500" at bounding box center [220, 69] width 135 height 18
type input "指定剪髮(1)"
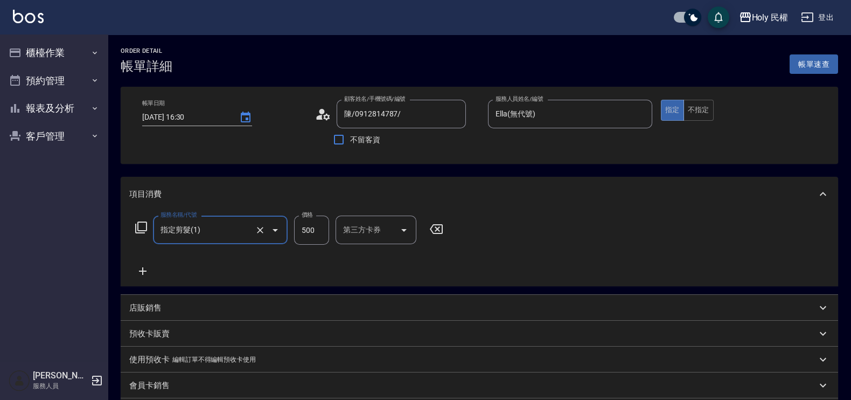
scroll to position [165, 0]
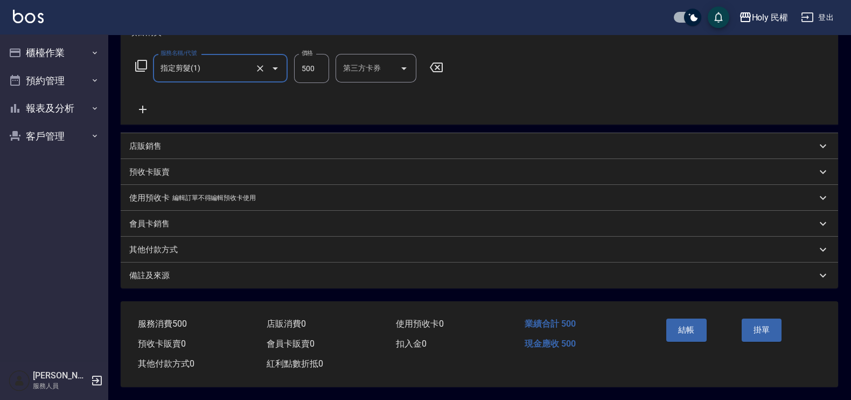
click at [533, 281] on div "備註及來源" at bounding box center [479, 275] width 717 height 26
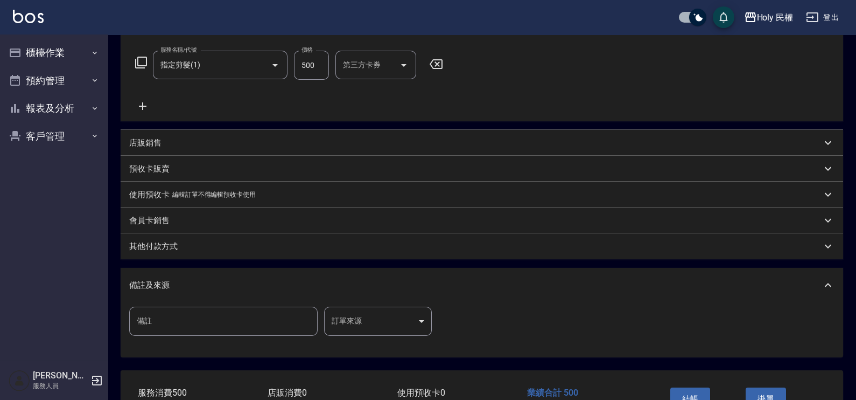
click at [393, 324] on body "Holy 民權 登出 櫃檯作業 打帳單 帳單列表 營業儀表板 現場電腦打卡 預約管理 預約管理 單日預約紀錄 單週預約紀錄 報表及分析 報表目錄 店家日報表 …" at bounding box center [428, 151] width 856 height 633
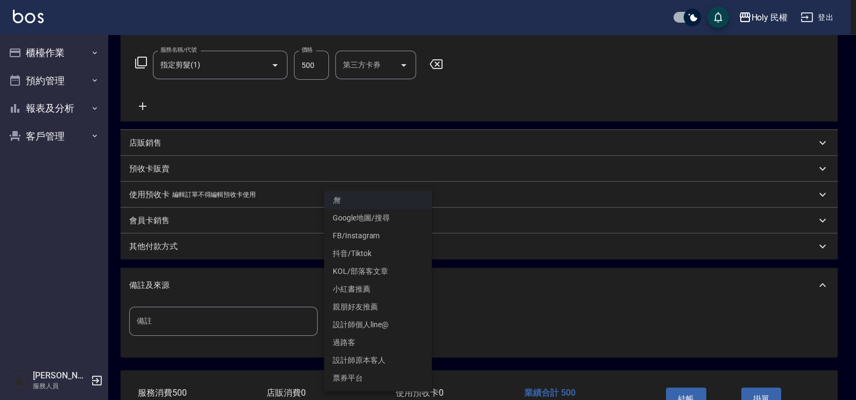
click at [383, 355] on li "設計師原本客人" at bounding box center [378, 360] width 108 height 18
type input "設計師原本客人"
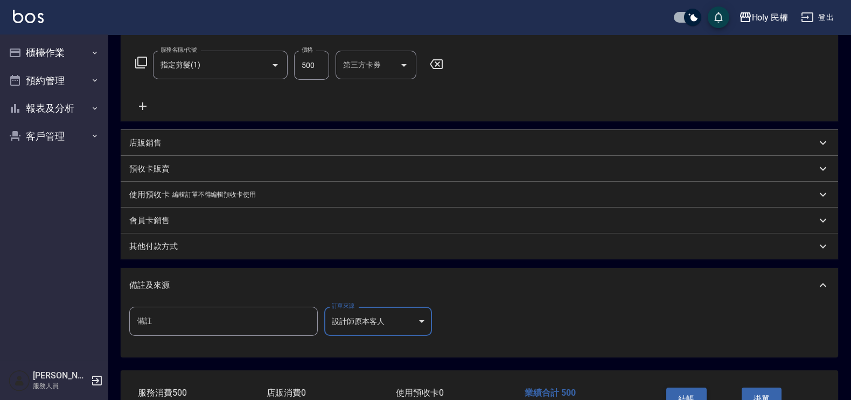
click at [676, 389] on button "結帳" at bounding box center [686, 398] width 40 height 23
